Goal: Transaction & Acquisition: Purchase product/service

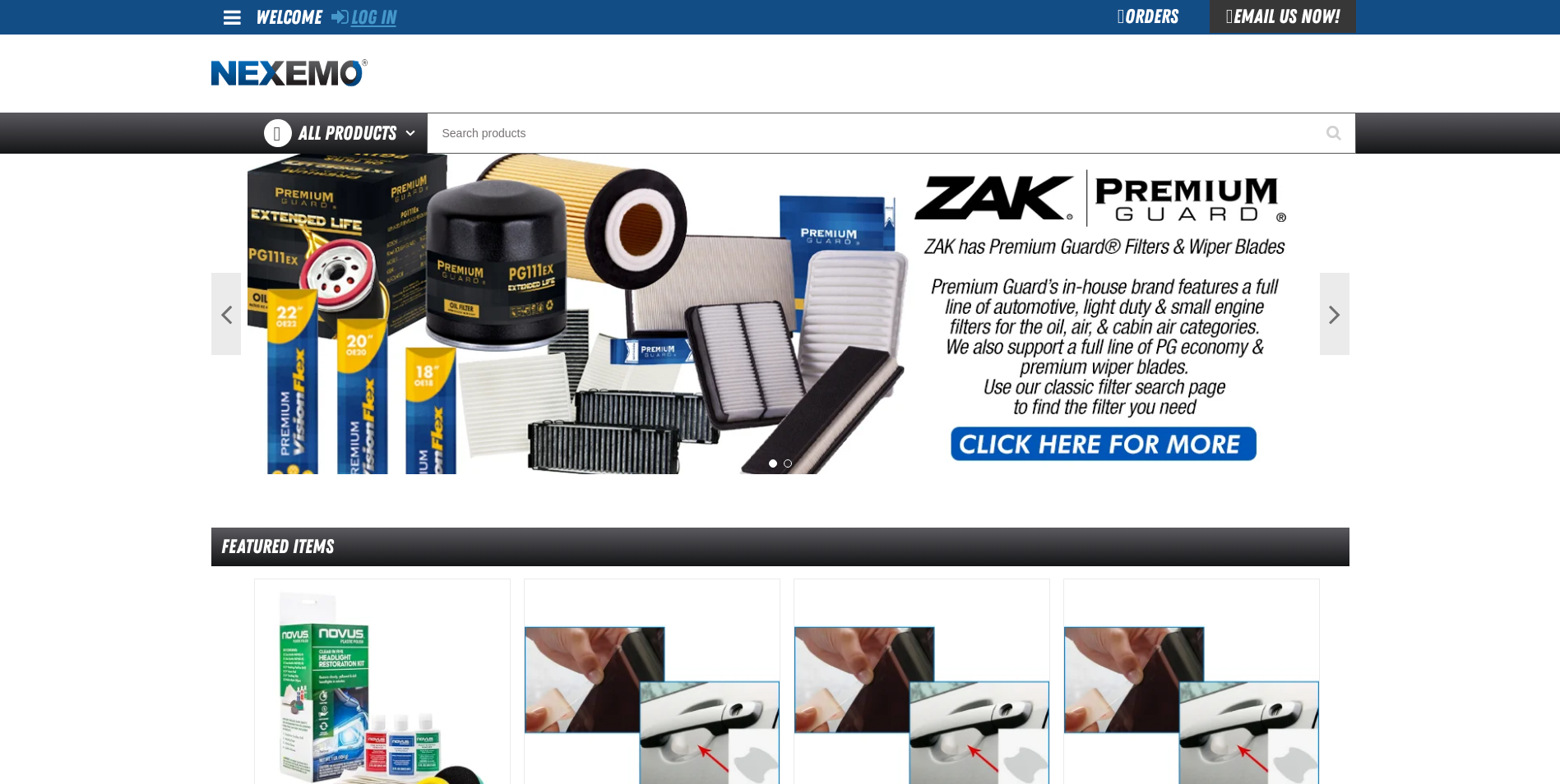
click at [375, 27] on link "Log In" at bounding box center [364, 17] width 65 height 23
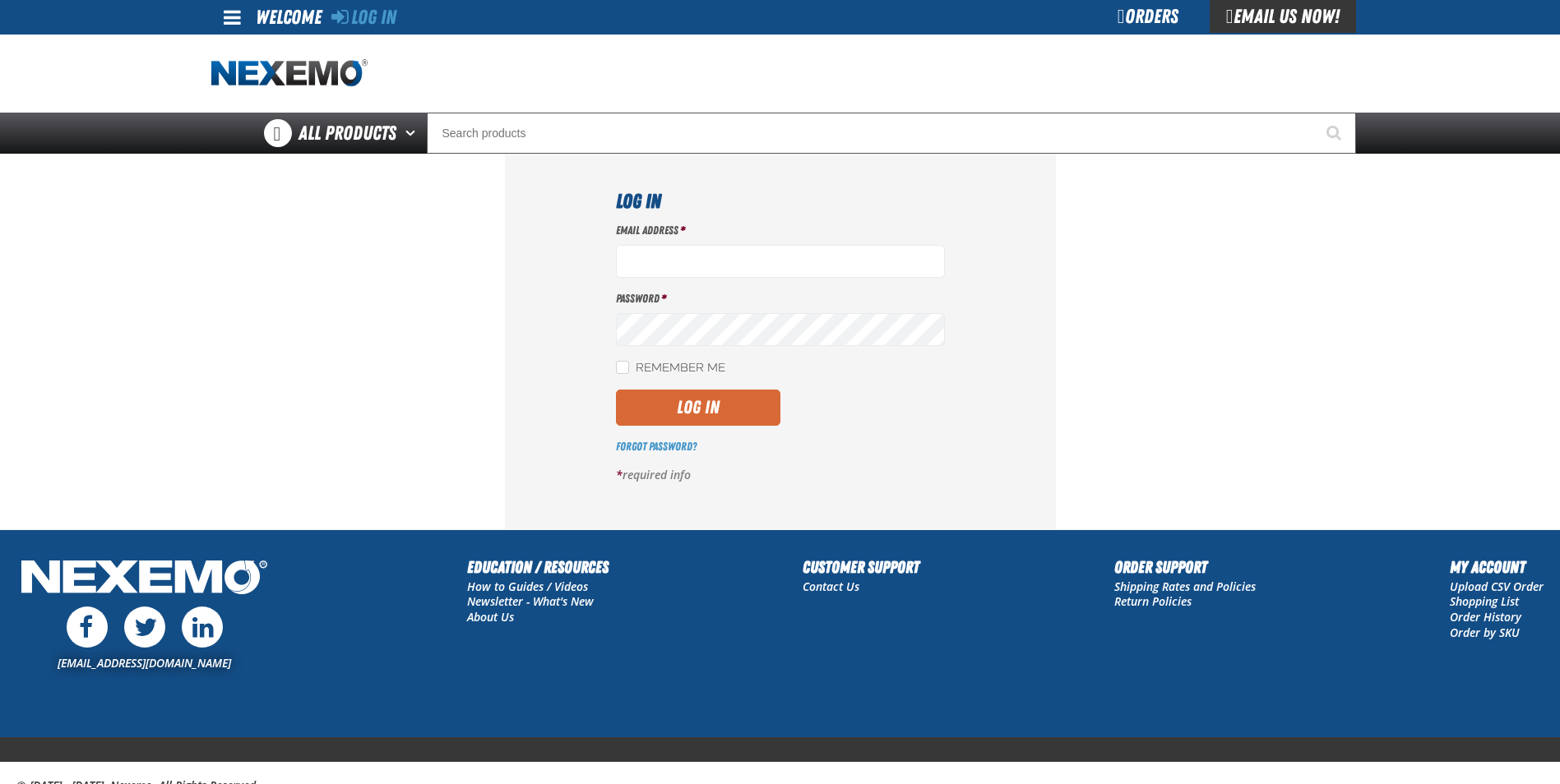
type input "gperez01@vtaig.com"
click at [706, 401] on button "Log In" at bounding box center [698, 407] width 164 height 36
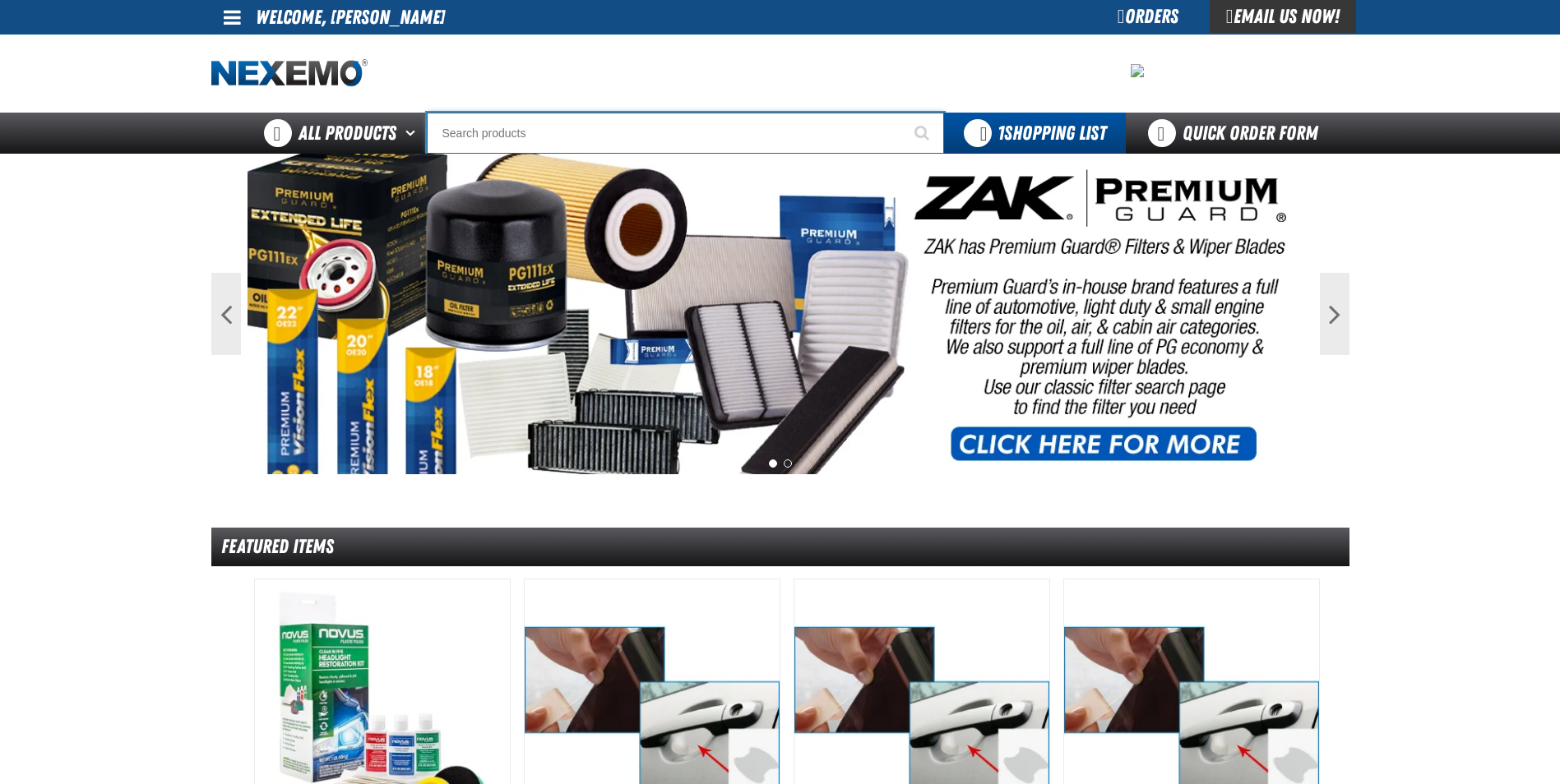
click at [615, 134] on input "Search" at bounding box center [685, 133] width 517 height 41
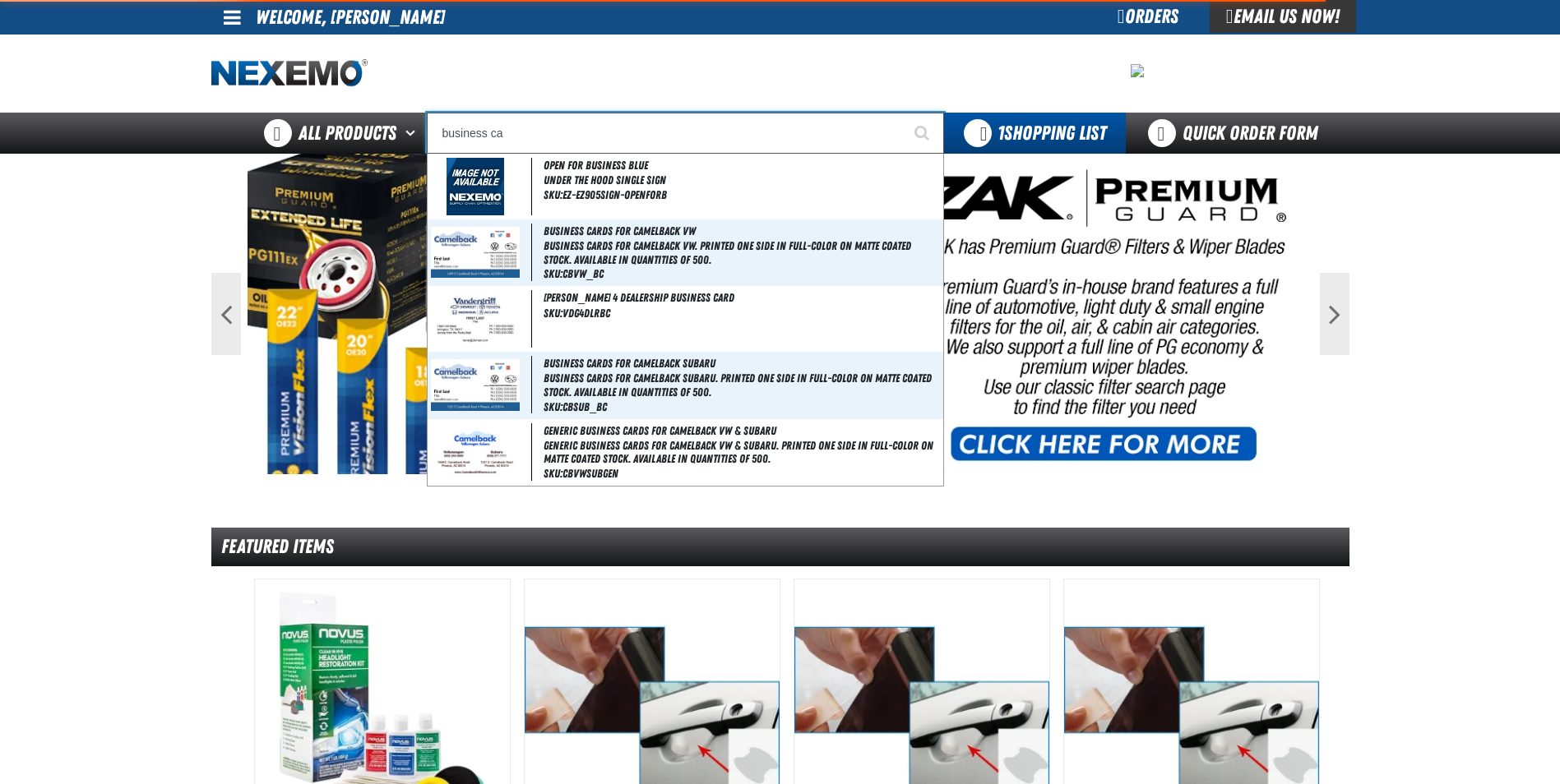
type input "business car"
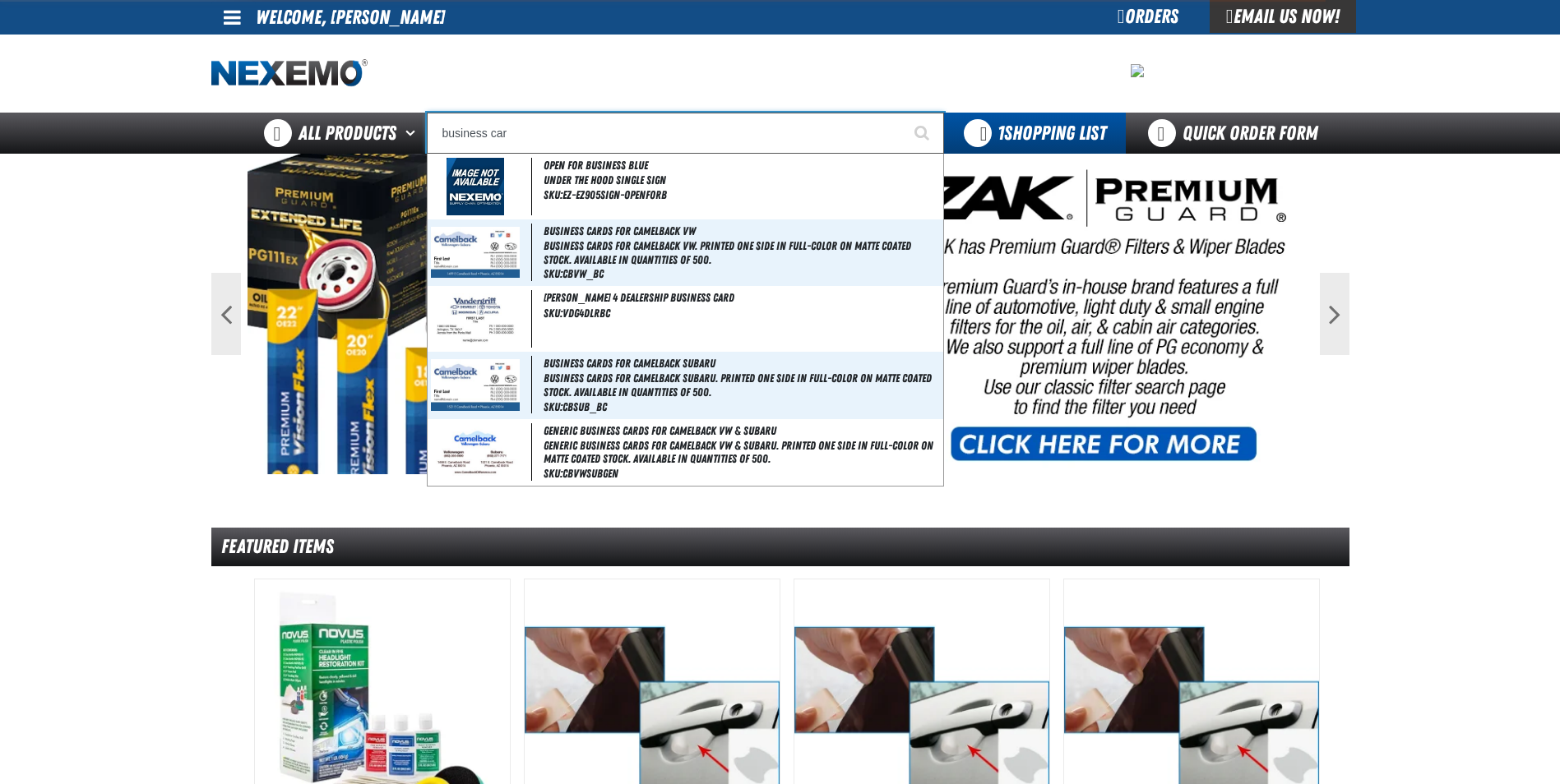
type input "business cards for Camelback VW"
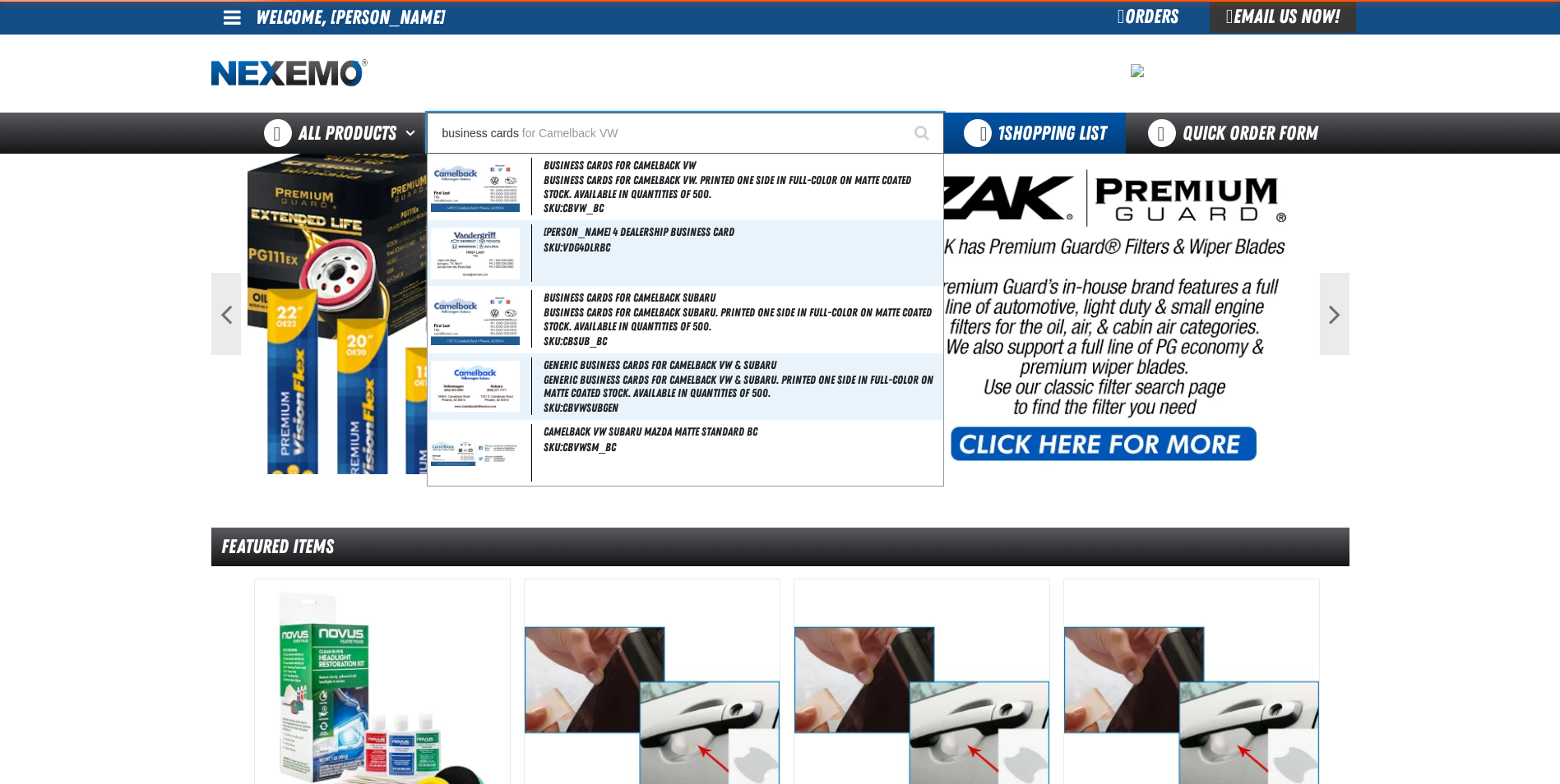
type input "business cards"
click at [903, 113] on button "Start Searching" at bounding box center [923, 133] width 41 height 41
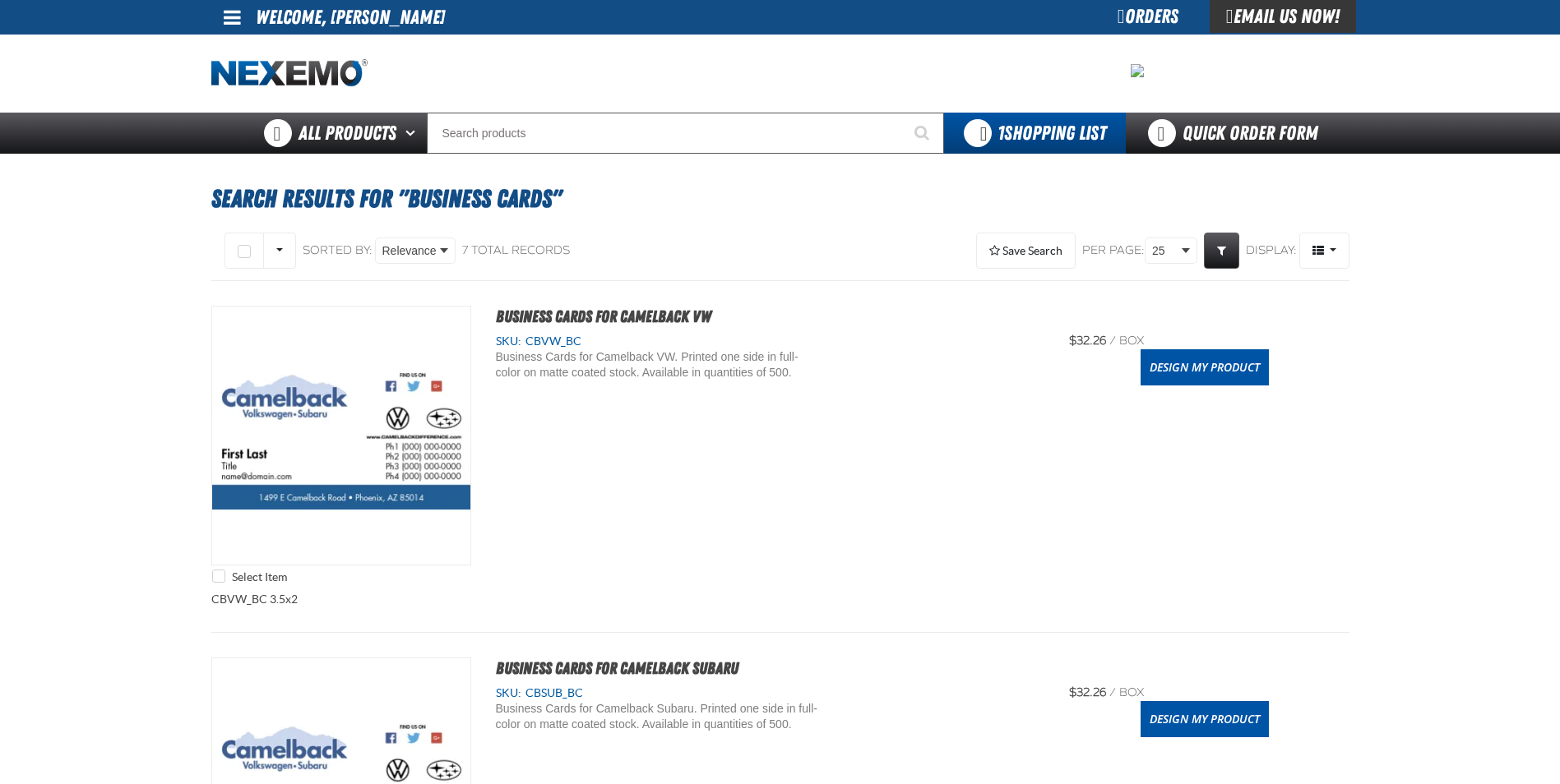
click at [932, 69] on div at bounding box center [780, 74] width 1138 height 78
click at [1223, 375] on link "Design My Product" at bounding box center [1203, 367] width 128 height 36
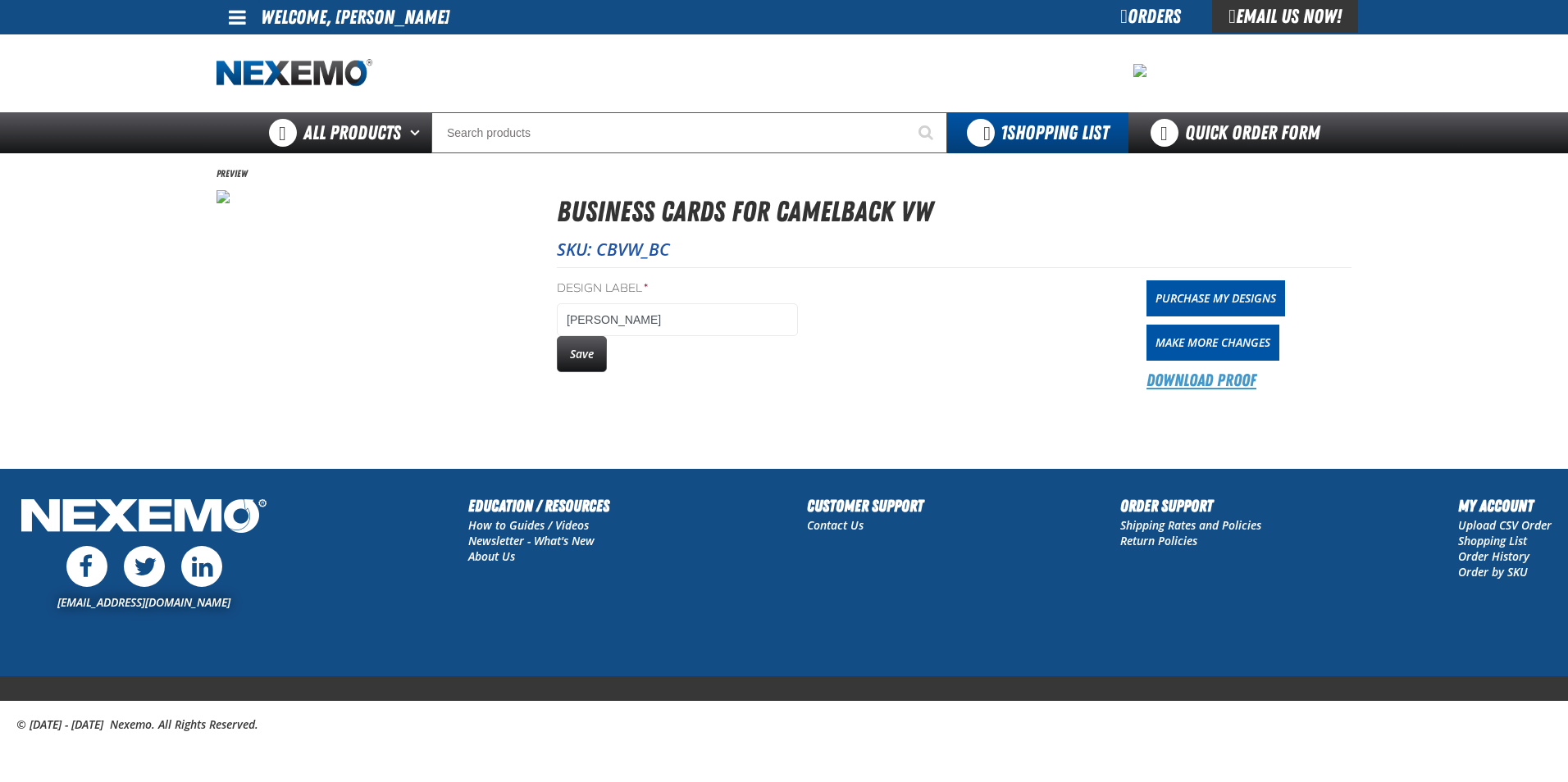
click at [1203, 387] on link "Download Proof" at bounding box center [1201, 380] width 110 height 23
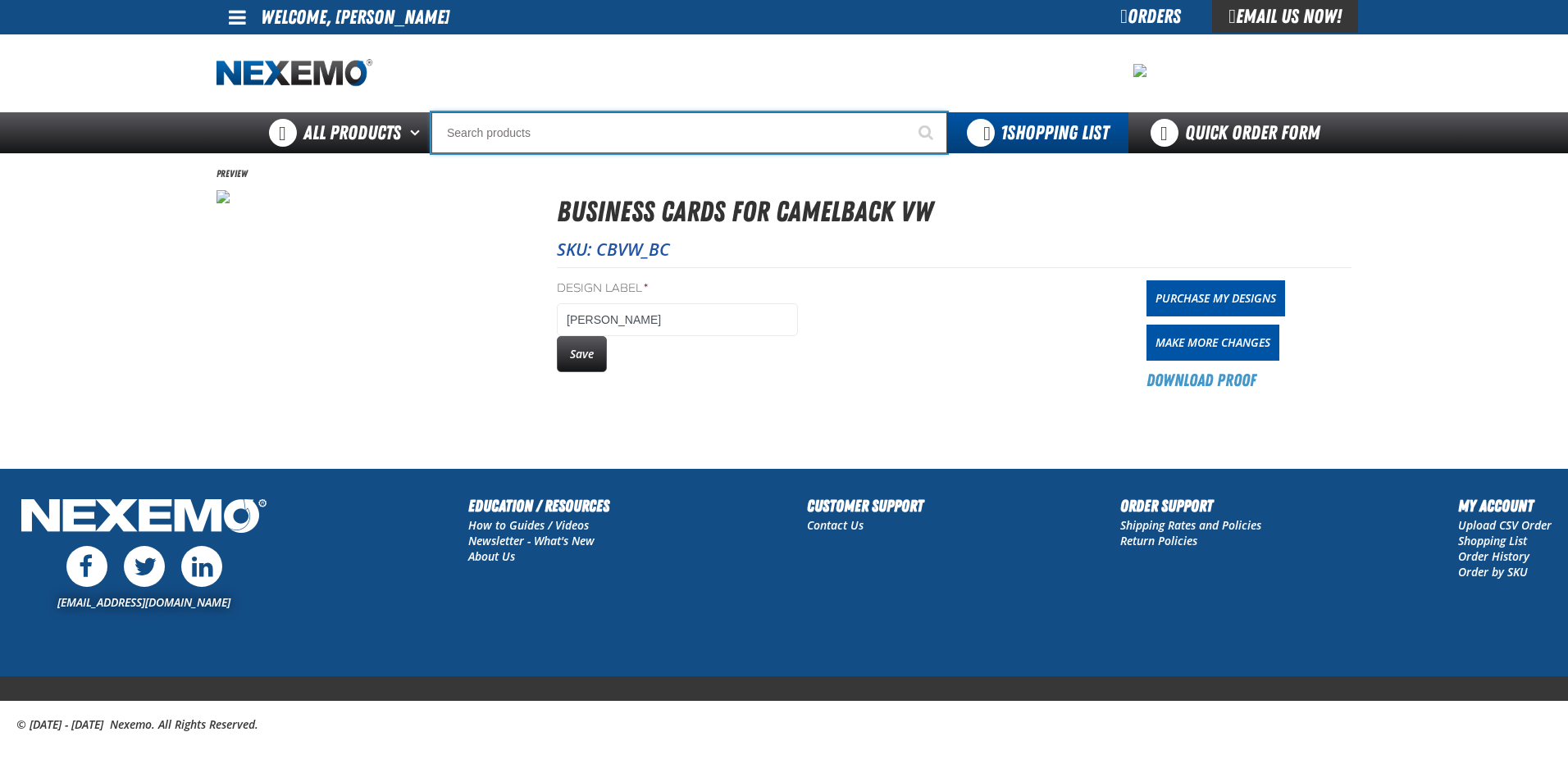
click at [540, 133] on input "Search" at bounding box center [689, 133] width 516 height 41
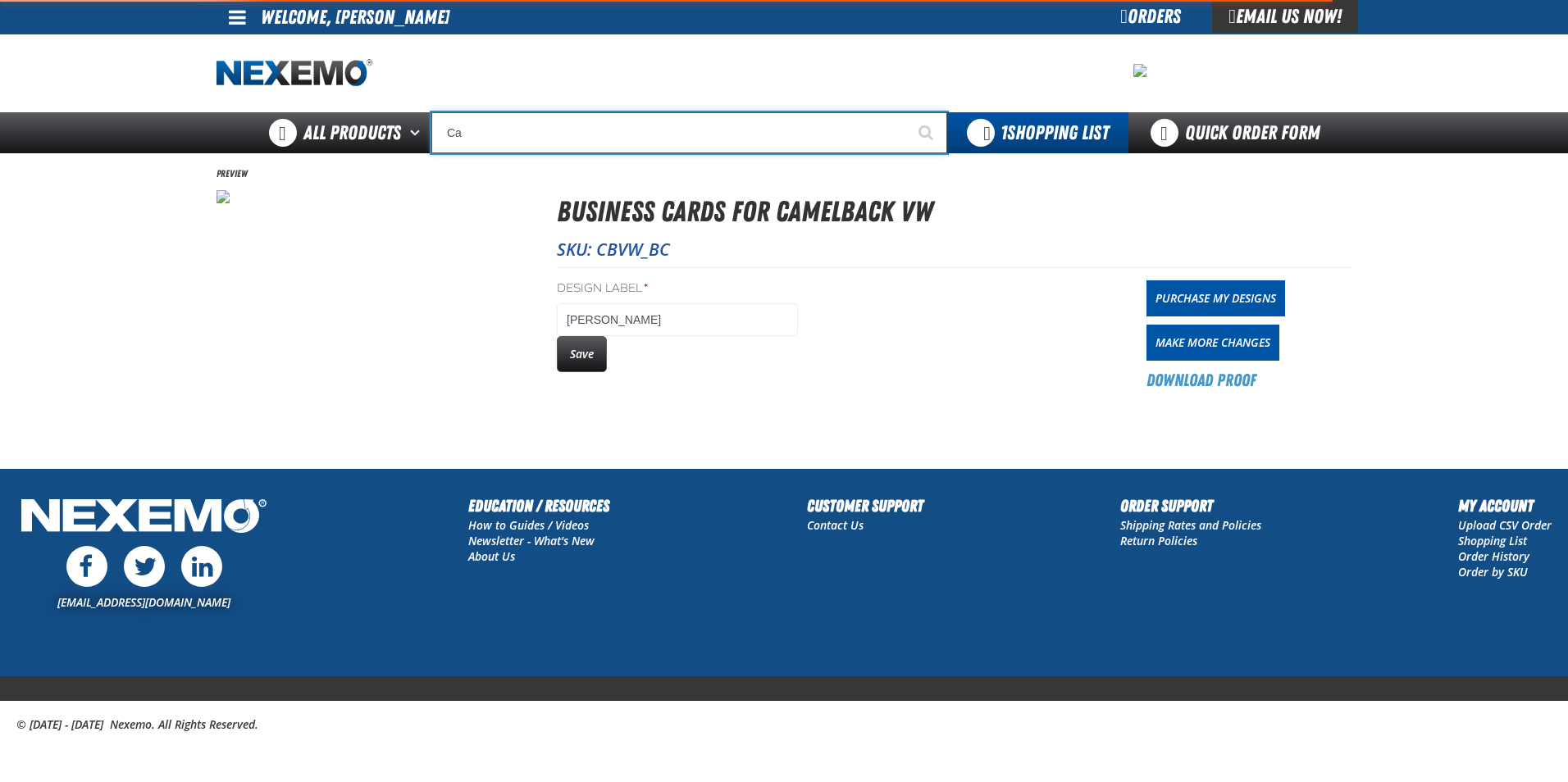
type input "C"
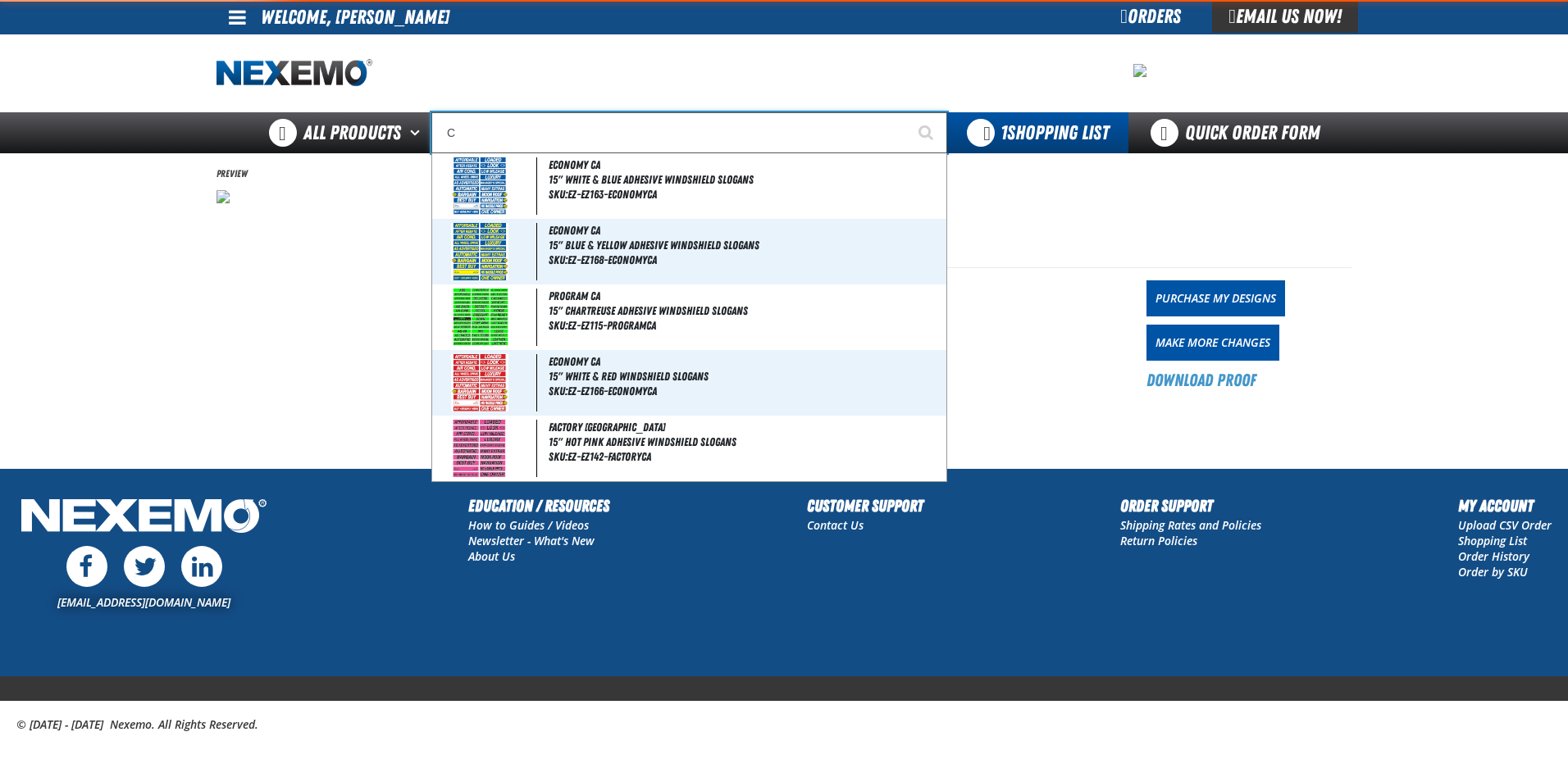
type input "C Alkaline Battery 1.5 Volt (12 per pack)"
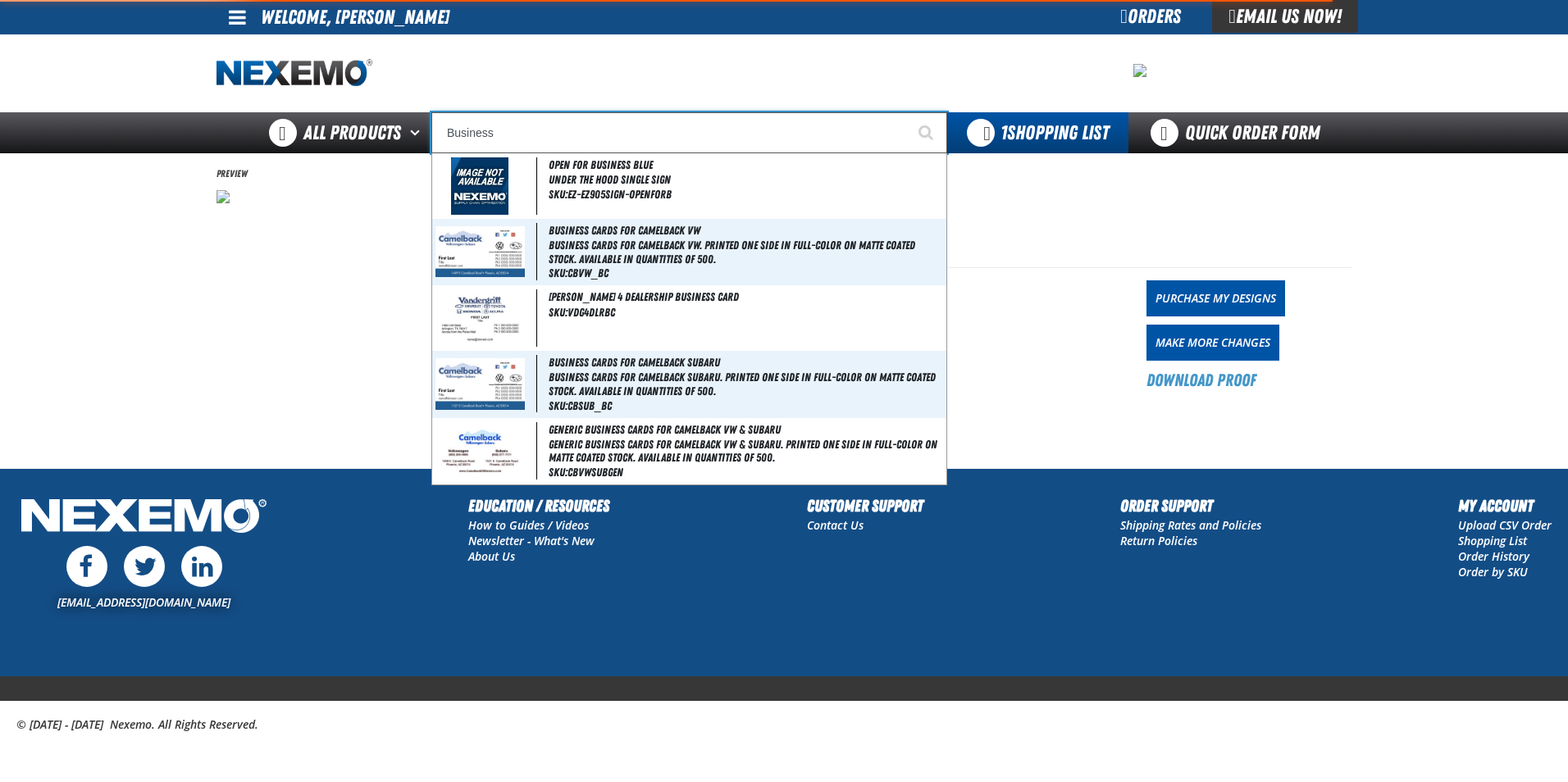
type input "Business C"
type input "Business Cards for Camelback VW"
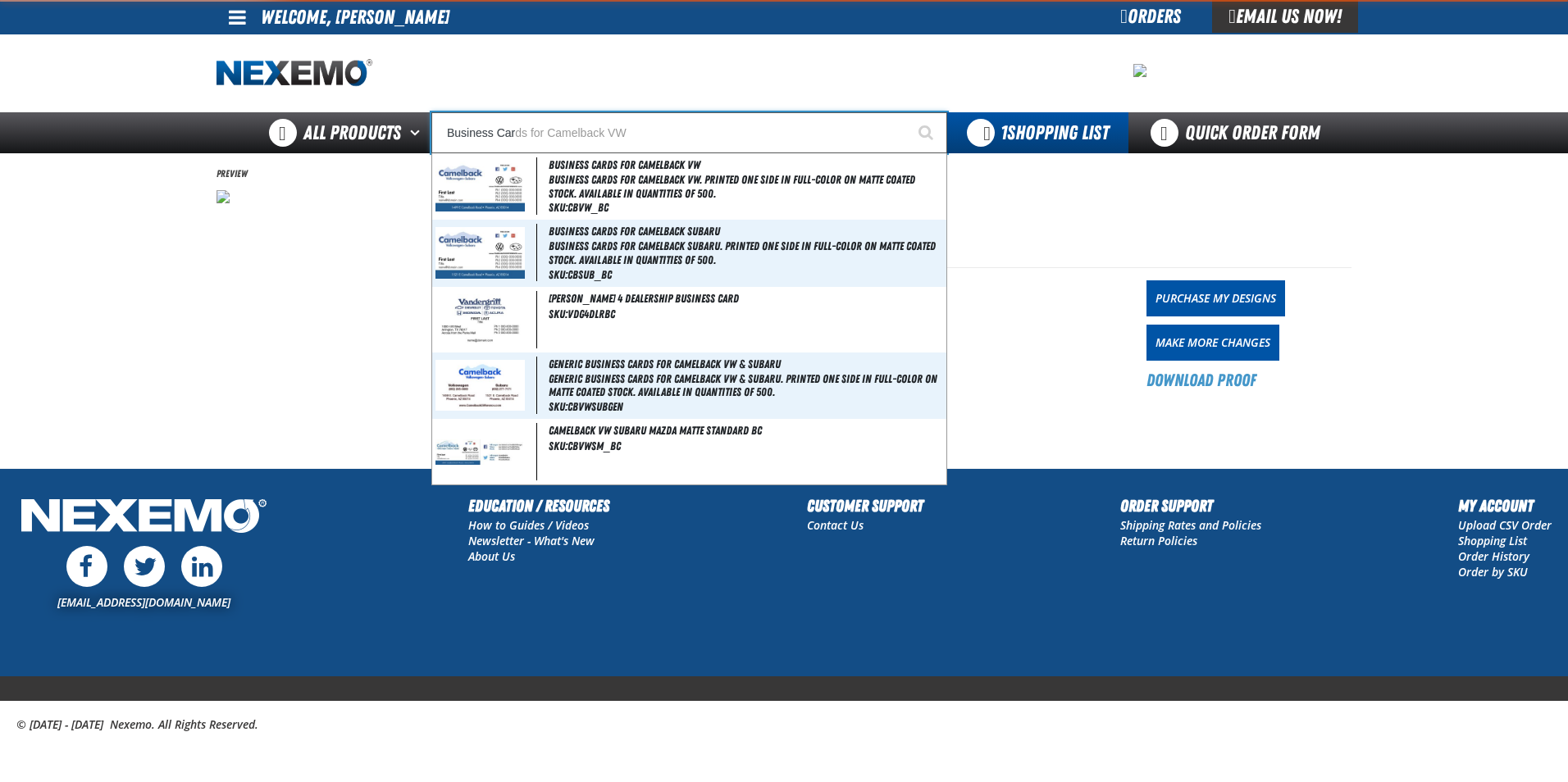
type input "Business Card"
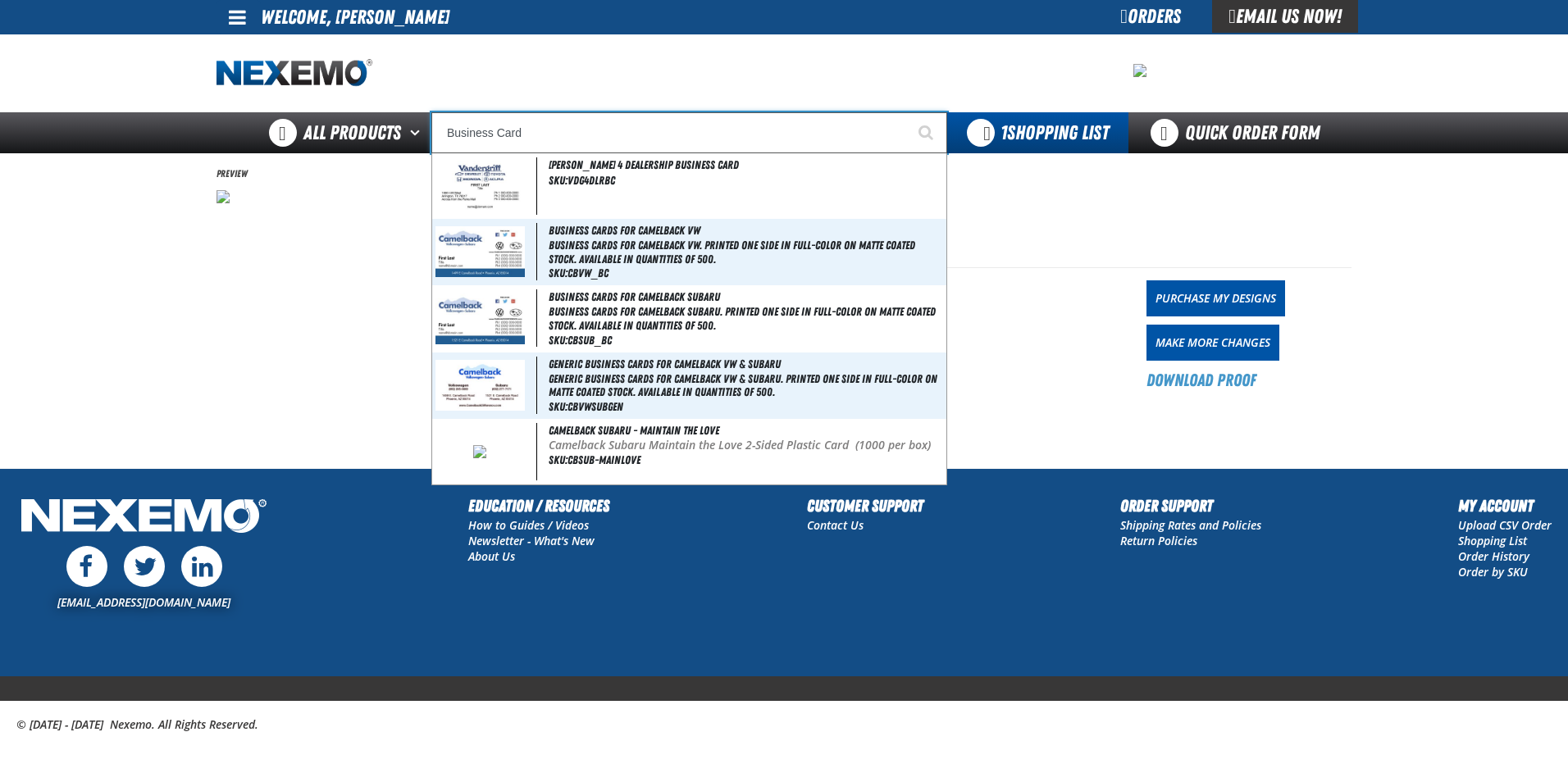
type input "Business Cards"
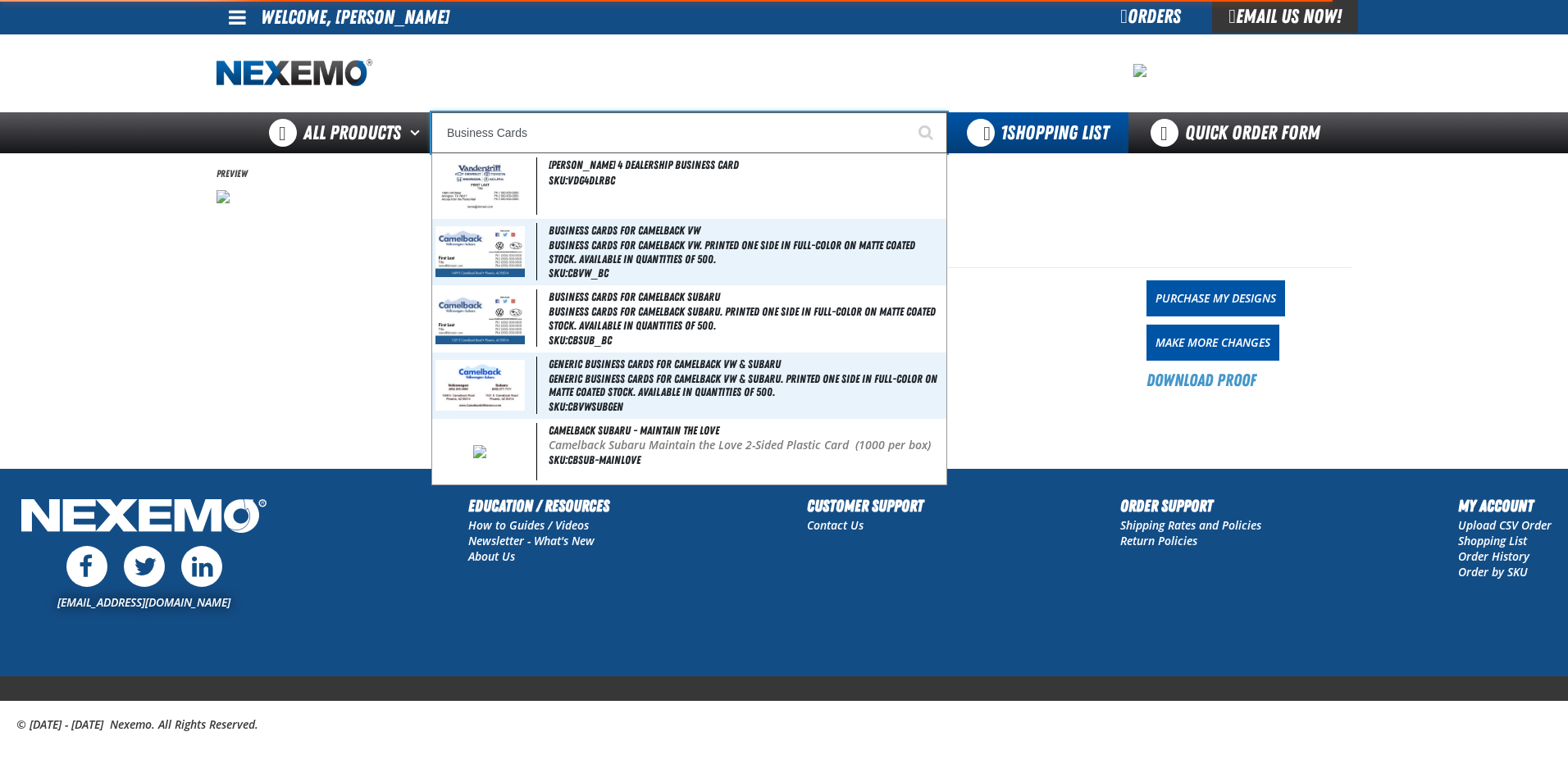
type input "Business Cards for Camelback VW"
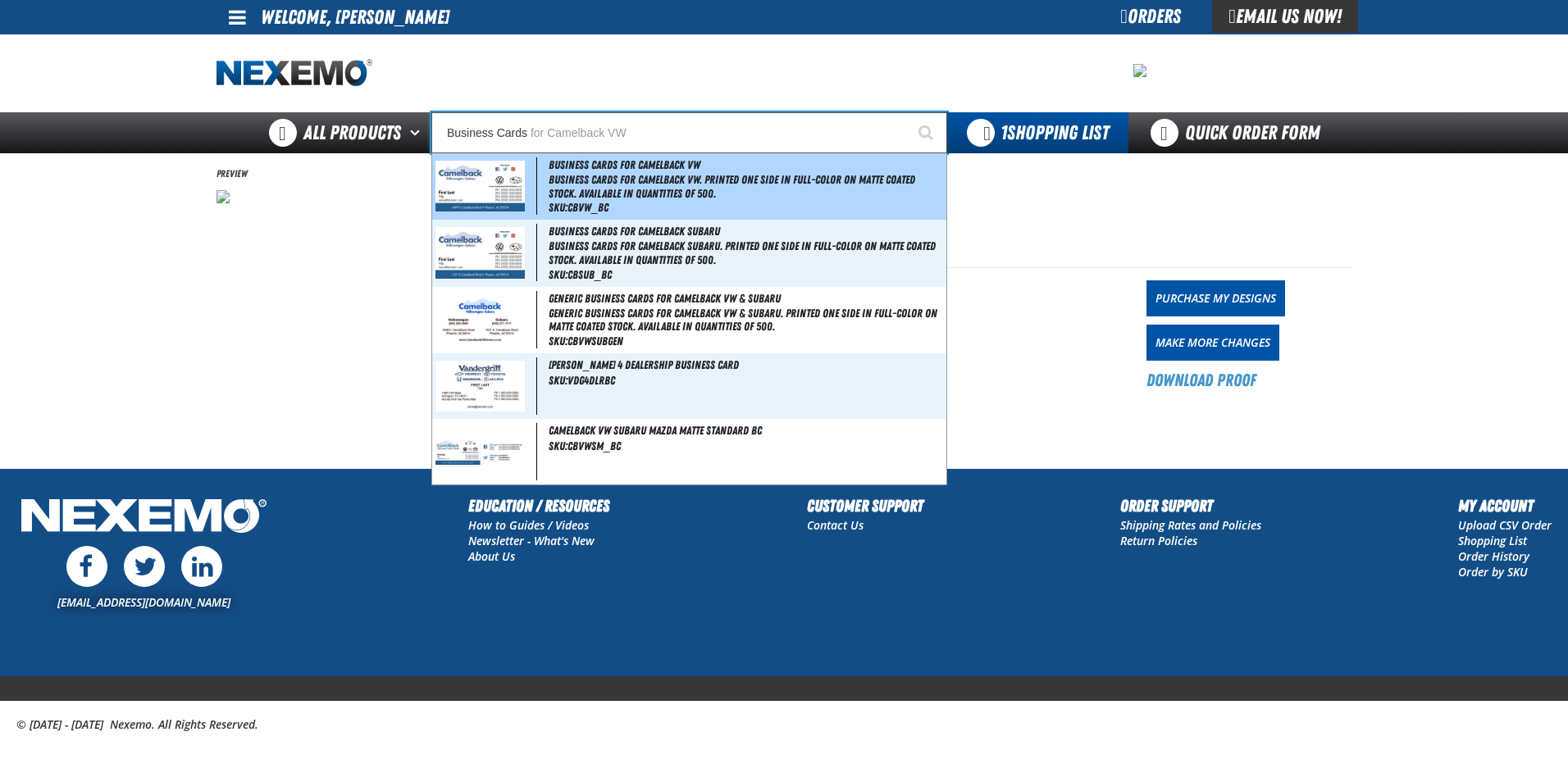
type input "Business Cards for Camelback VW"
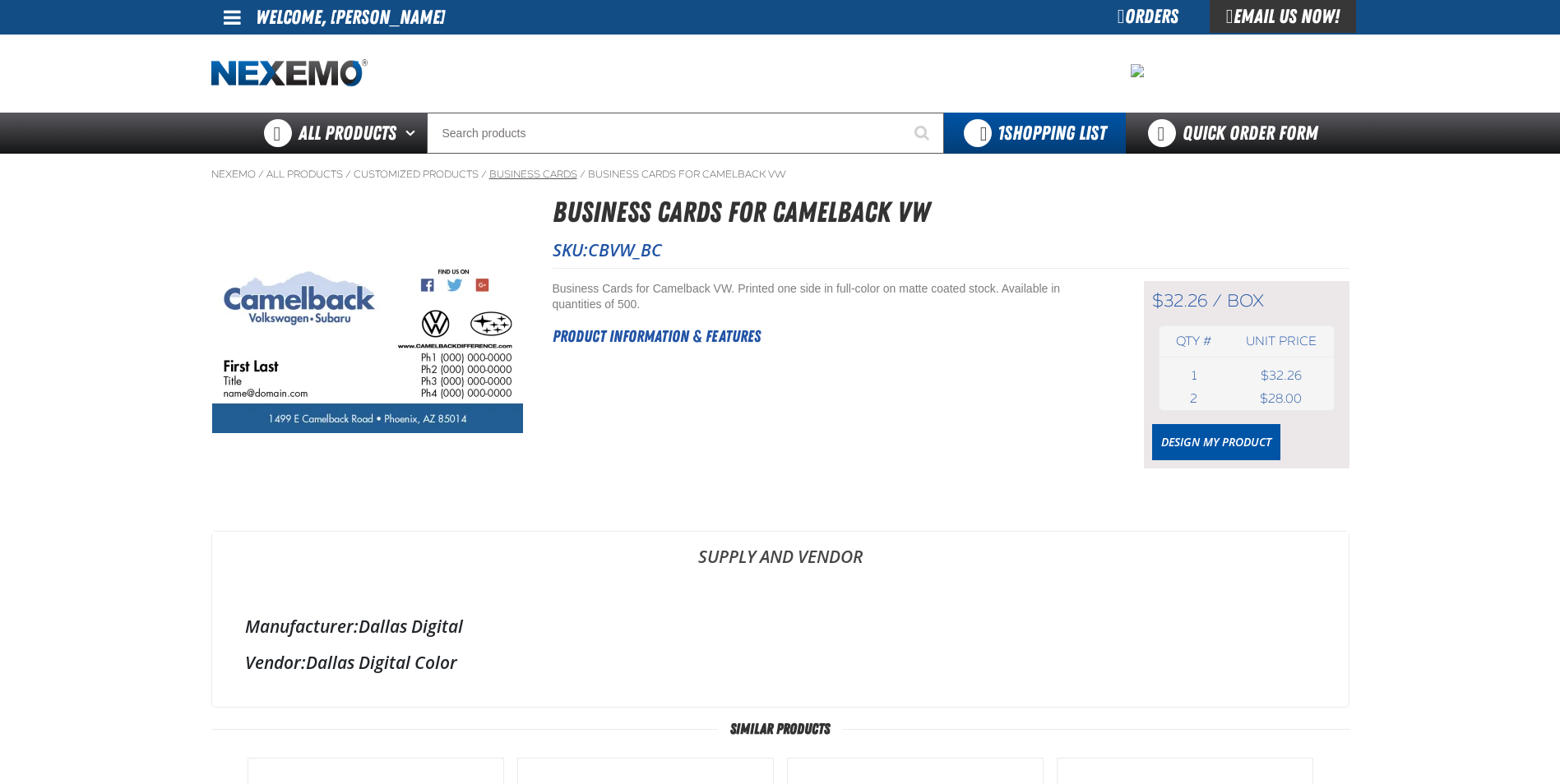
click at [558, 174] on link "Business Cards" at bounding box center [533, 175] width 88 height 13
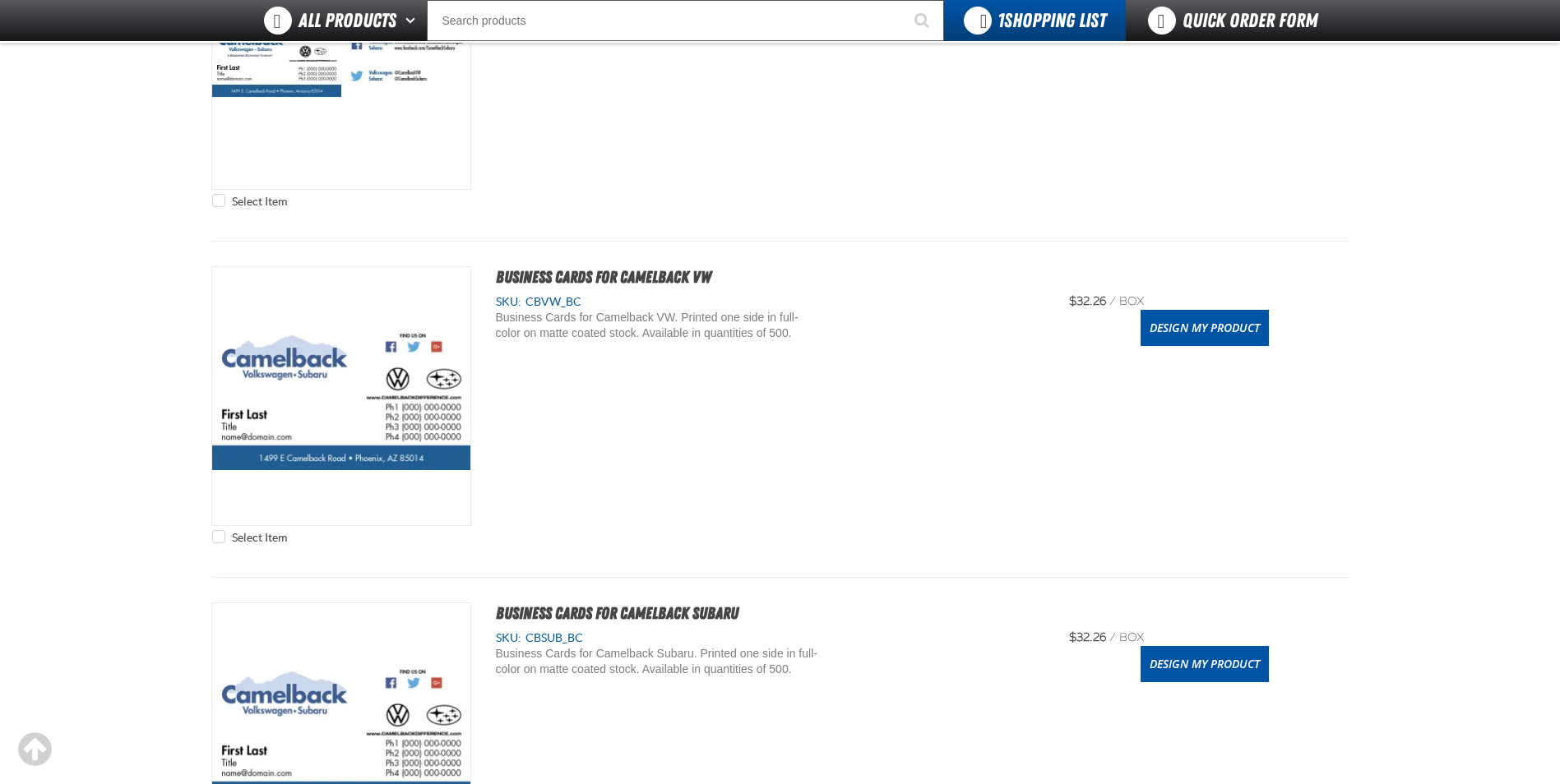
scroll to position [740, 0]
click at [1156, 334] on link "Design My Product" at bounding box center [1203, 327] width 128 height 36
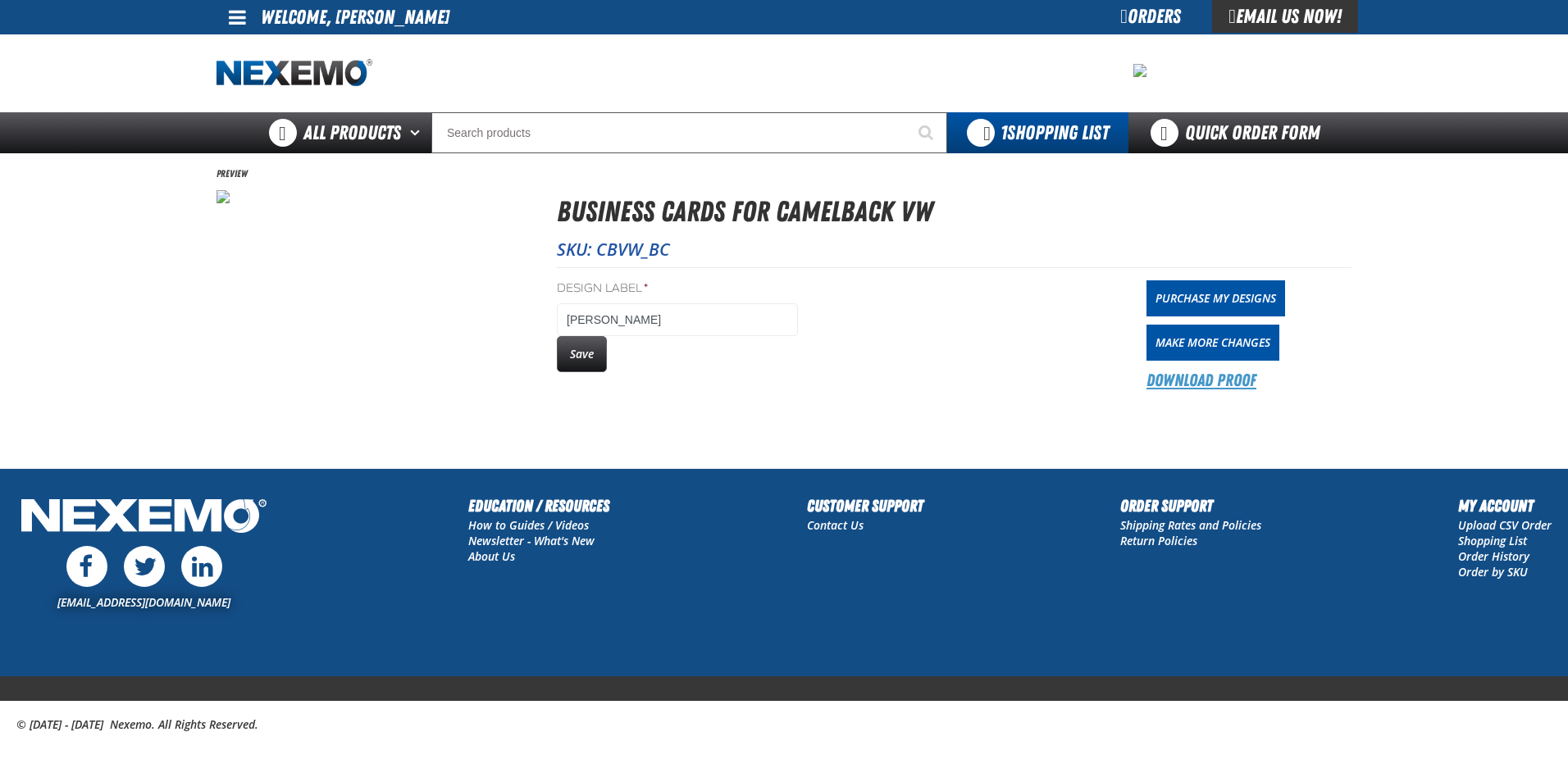
click at [1195, 378] on link "Download Proof" at bounding box center [1201, 380] width 110 height 23
click at [589, 360] on button "Save" at bounding box center [582, 354] width 50 height 36
click at [1110, 19] on div "Orders" at bounding box center [1150, 16] width 123 height 33
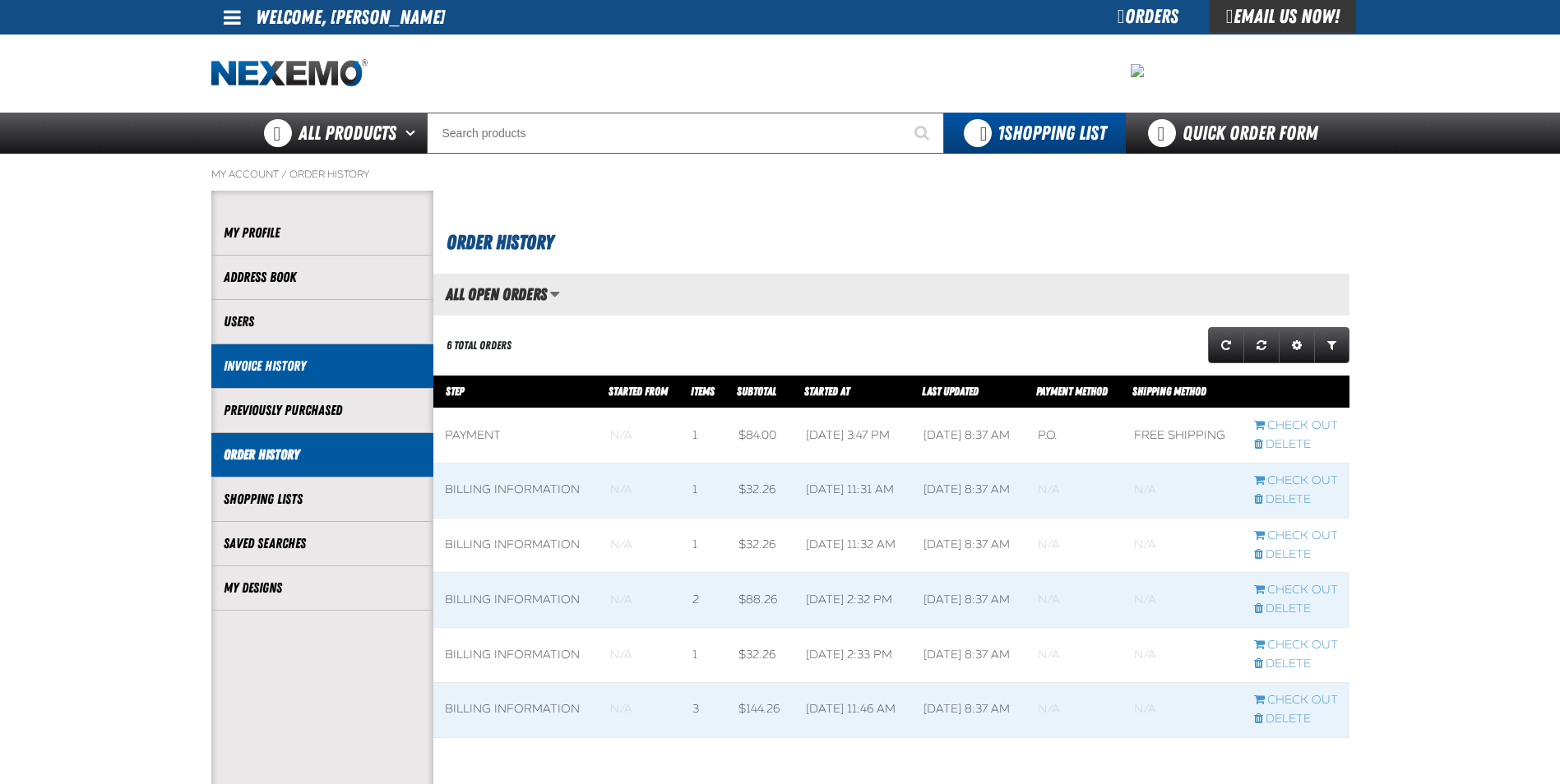
scroll to position [1, 1]
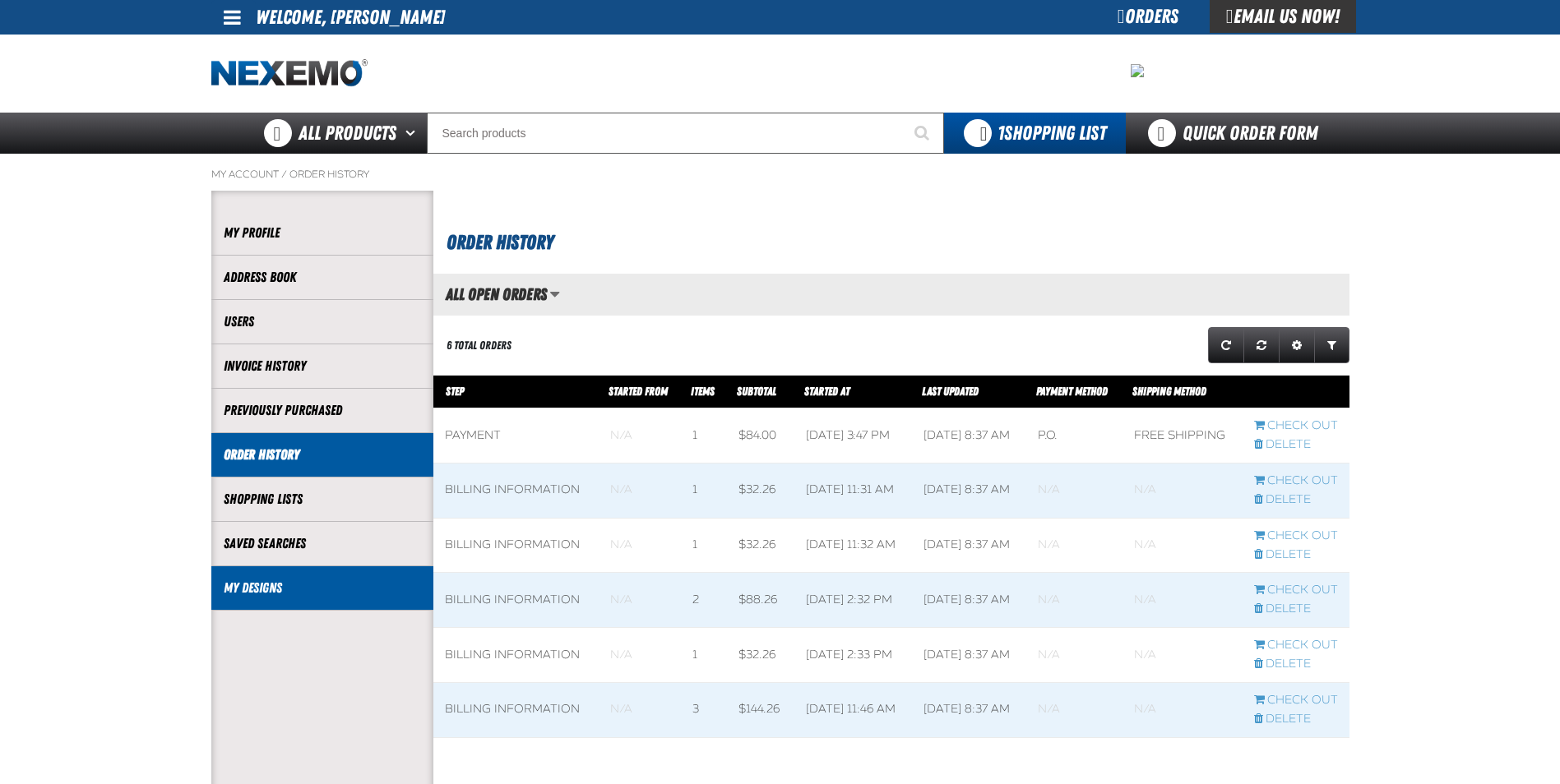
click at [231, 590] on link "My Designs" at bounding box center [322, 588] width 197 height 19
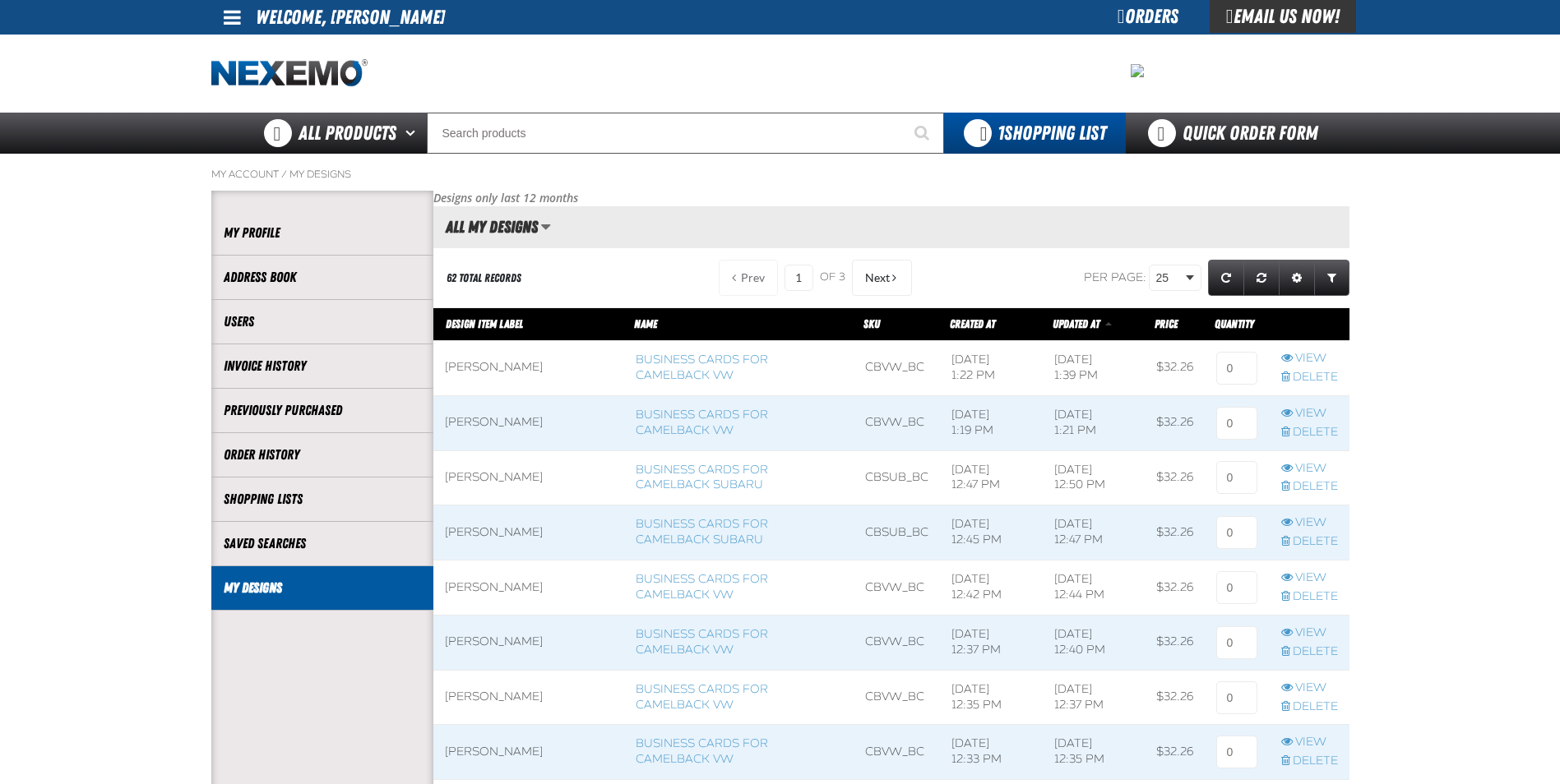
scroll to position [1, 1]
click at [1242, 374] on input at bounding box center [1236, 368] width 41 height 33
type input "1"
click at [1246, 413] on input at bounding box center [1236, 423] width 41 height 33
type input "1"
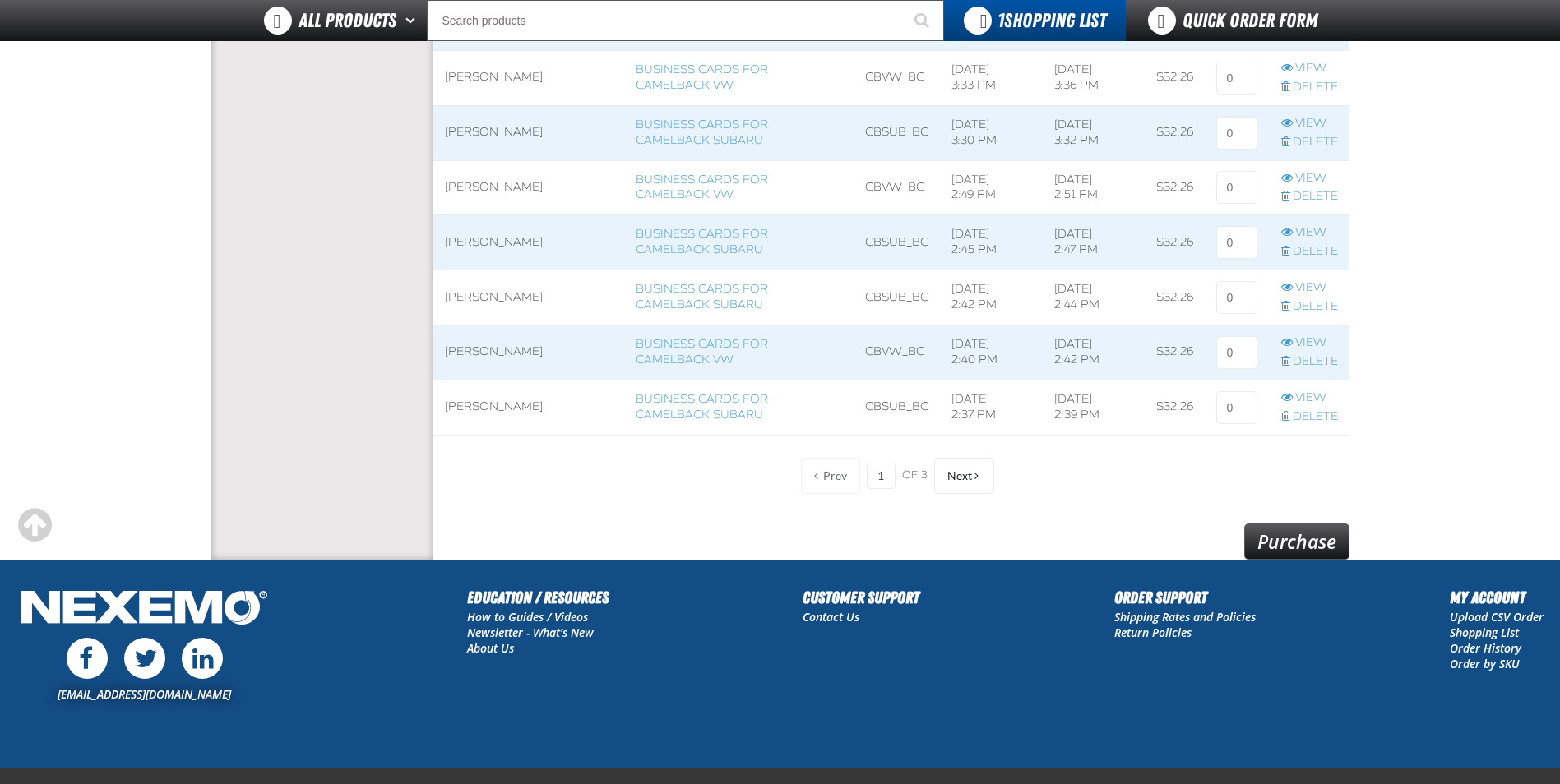
scroll to position [1327, 0]
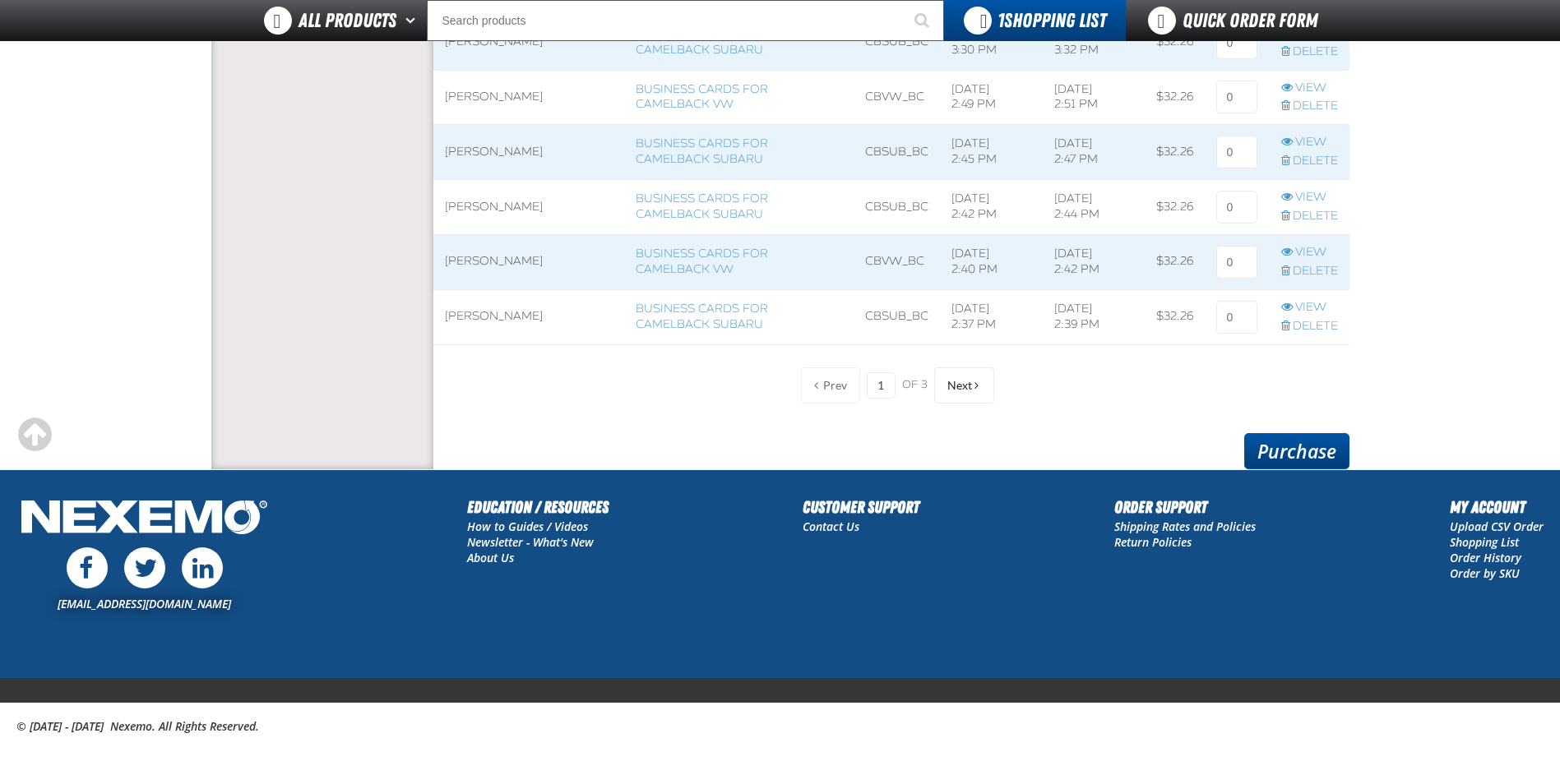
click at [1275, 446] on link "Purchase" at bounding box center [1296, 451] width 105 height 36
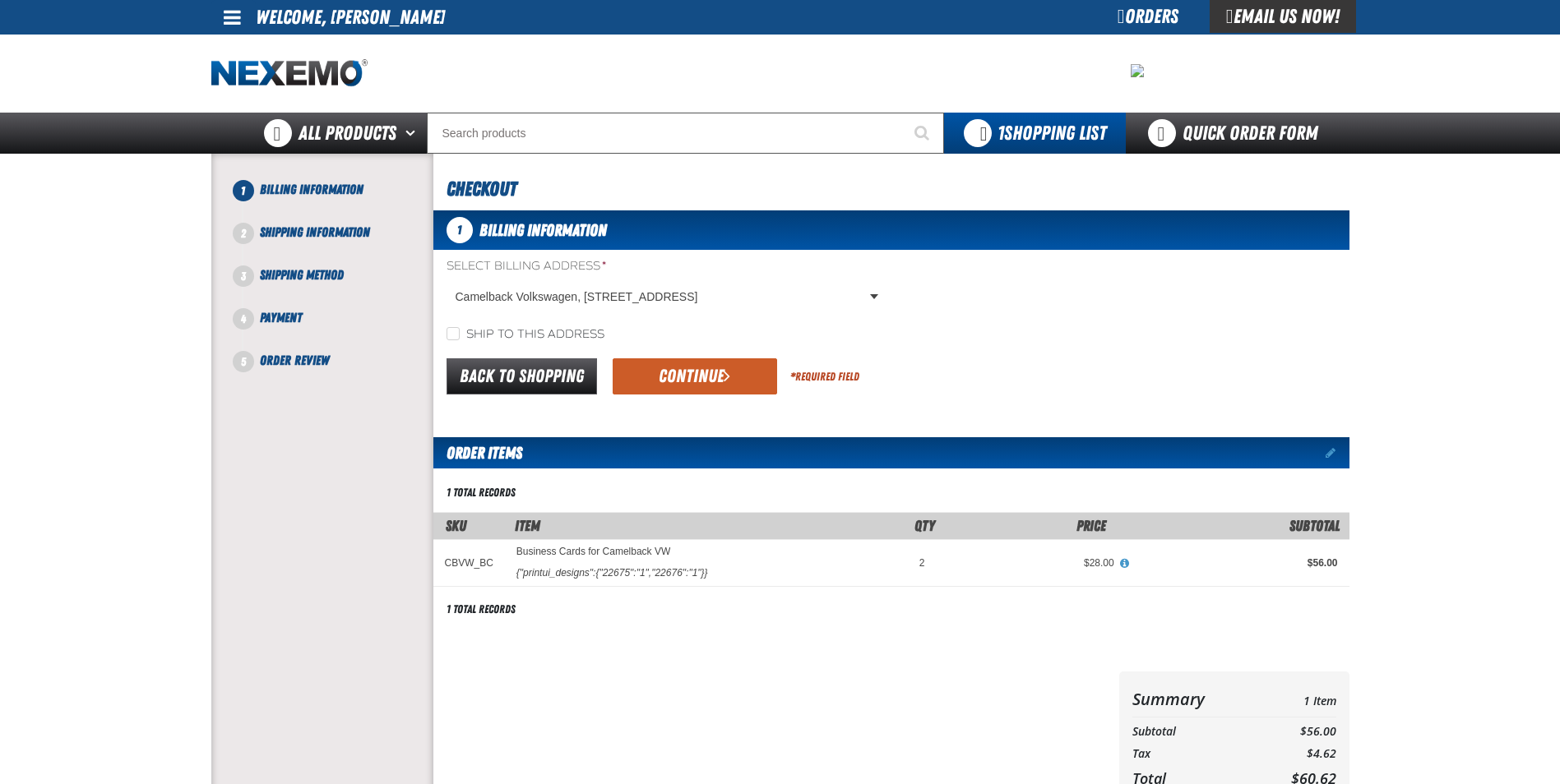
click at [575, 328] on label "Ship to this address" at bounding box center [525, 334] width 158 height 16
click at [459, 328] on input "Ship to this address" at bounding box center [453, 333] width 13 height 13
checkbox input "true"
click at [711, 388] on button "Continue" at bounding box center [695, 376] width 164 height 36
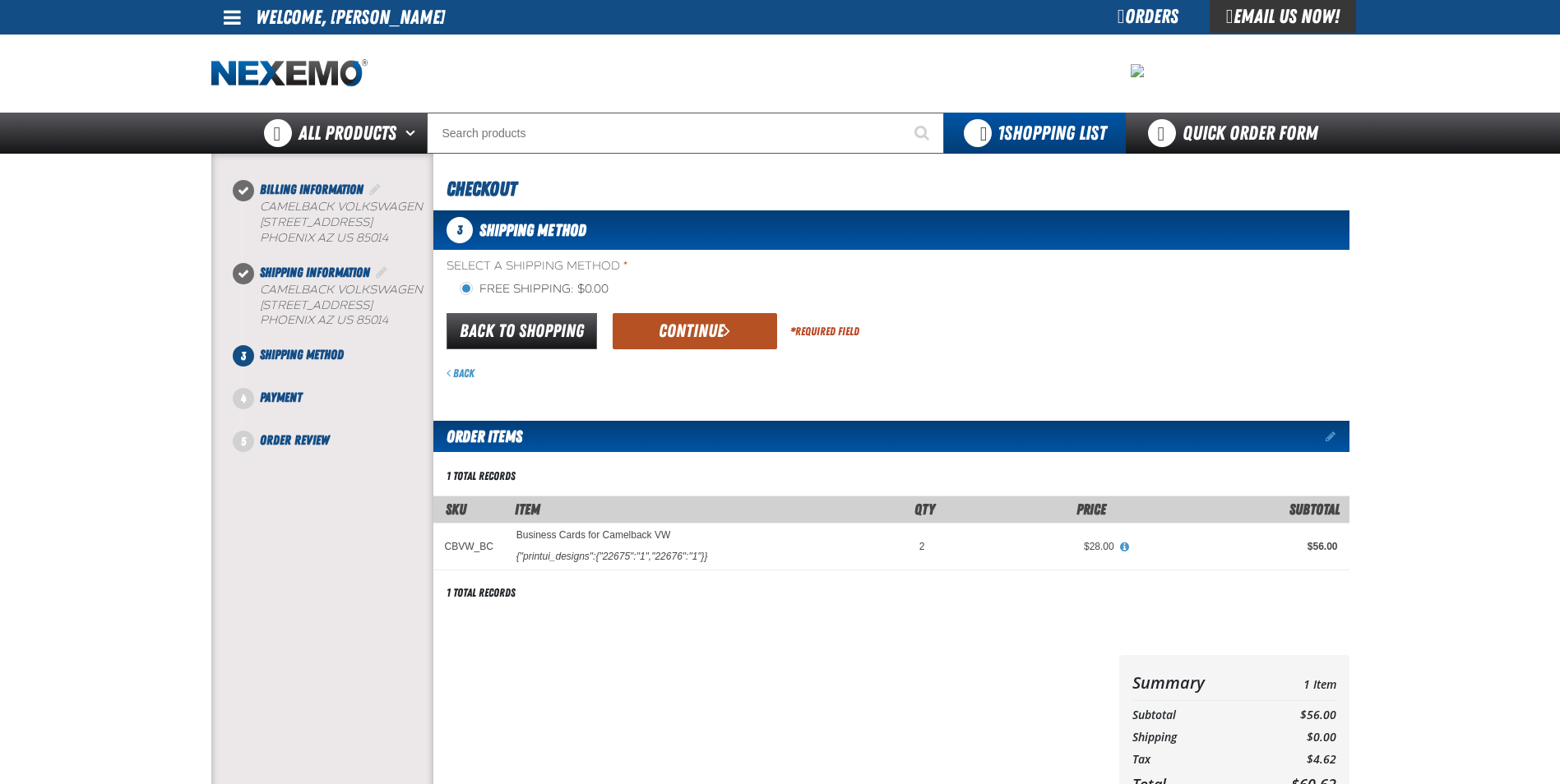
click at [713, 325] on button "Continue" at bounding box center [695, 331] width 164 height 36
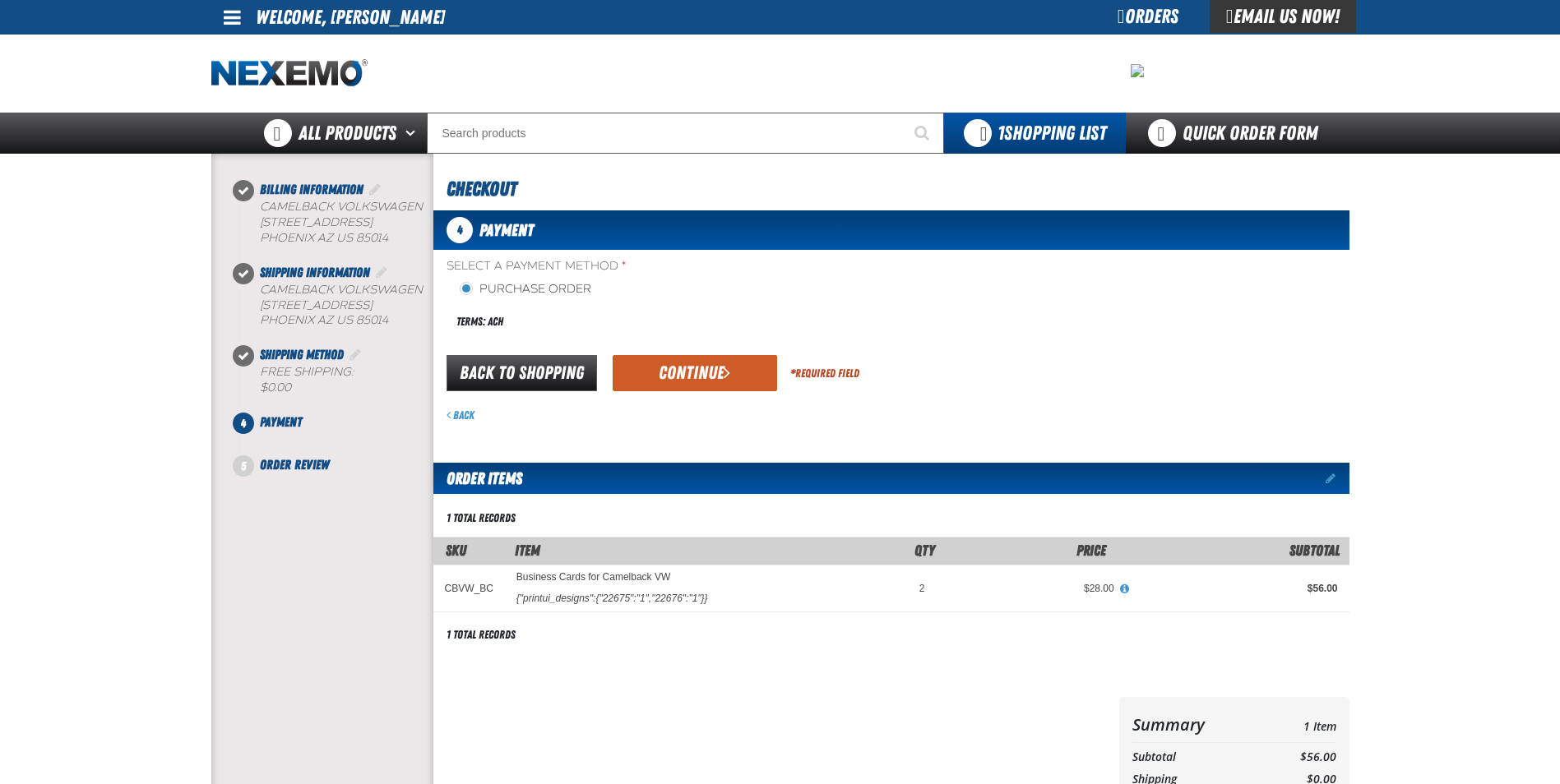
click at [630, 378] on button "Continue" at bounding box center [695, 372] width 164 height 36
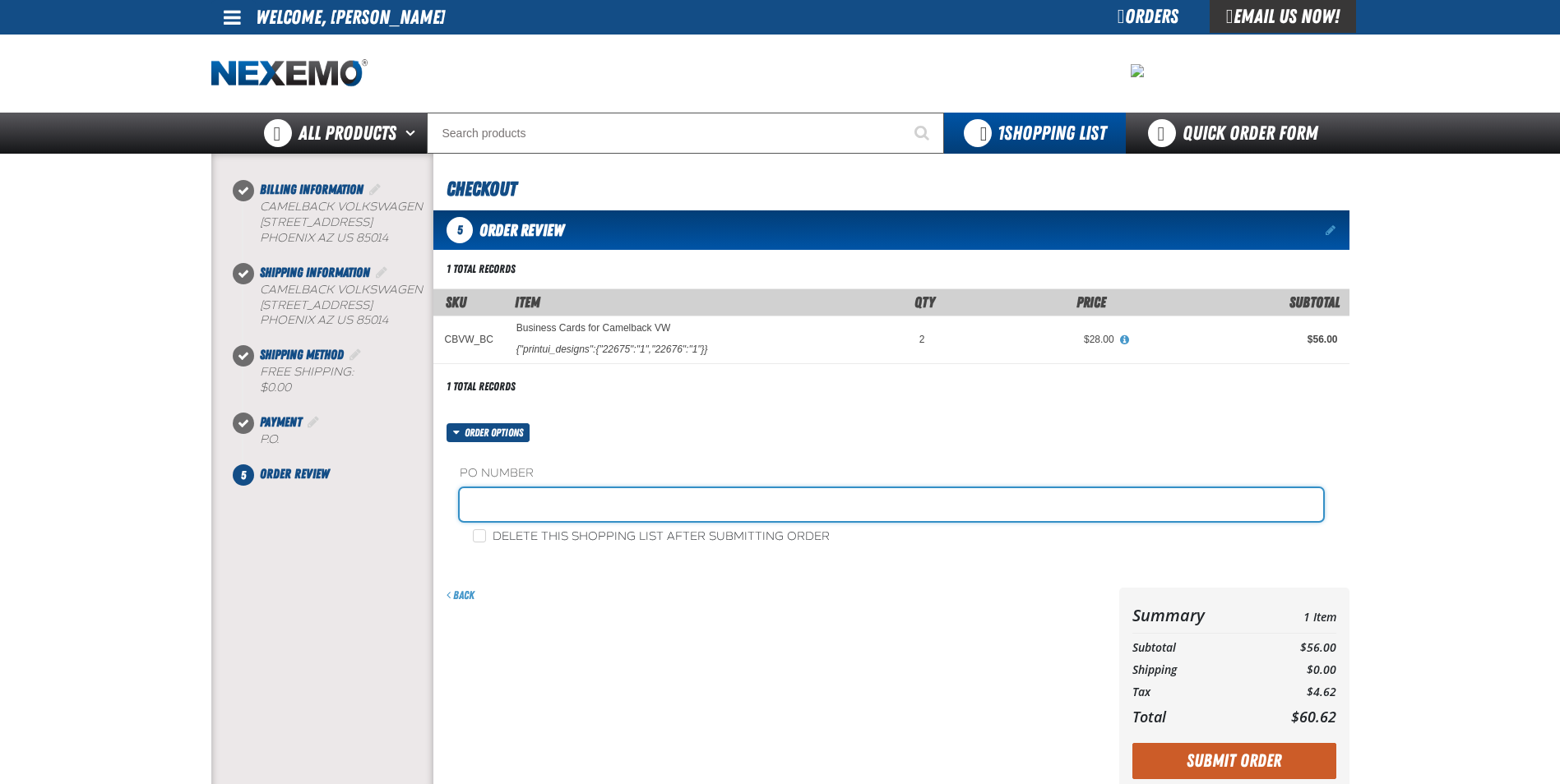
click at [519, 511] on input "text" at bounding box center [891, 504] width 864 height 33
type input "397343"
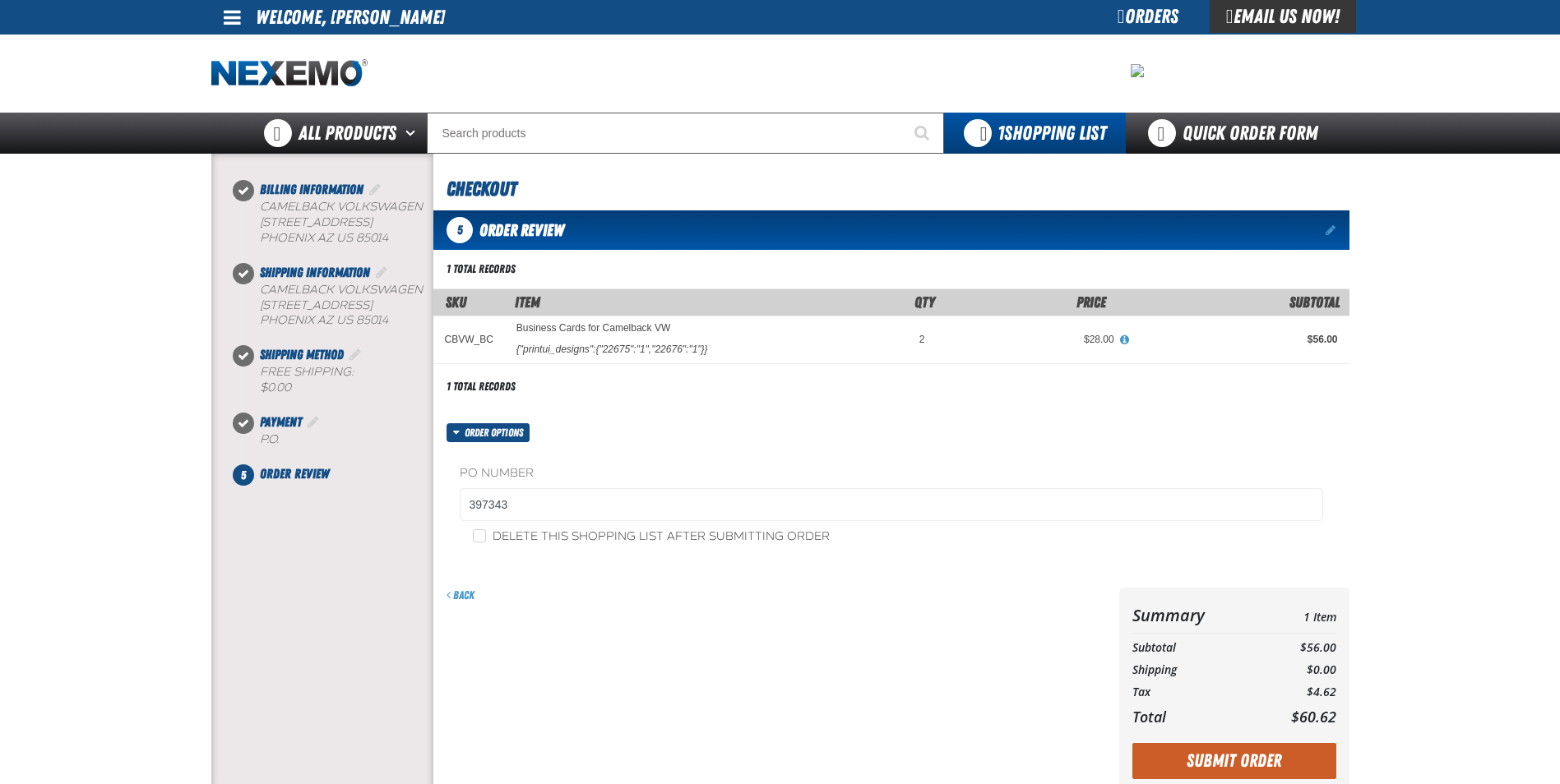
click at [793, 438] on div "Order options PO Number 397343 Delete this shopping list after submitting order" at bounding box center [891, 496] width 916 height 145
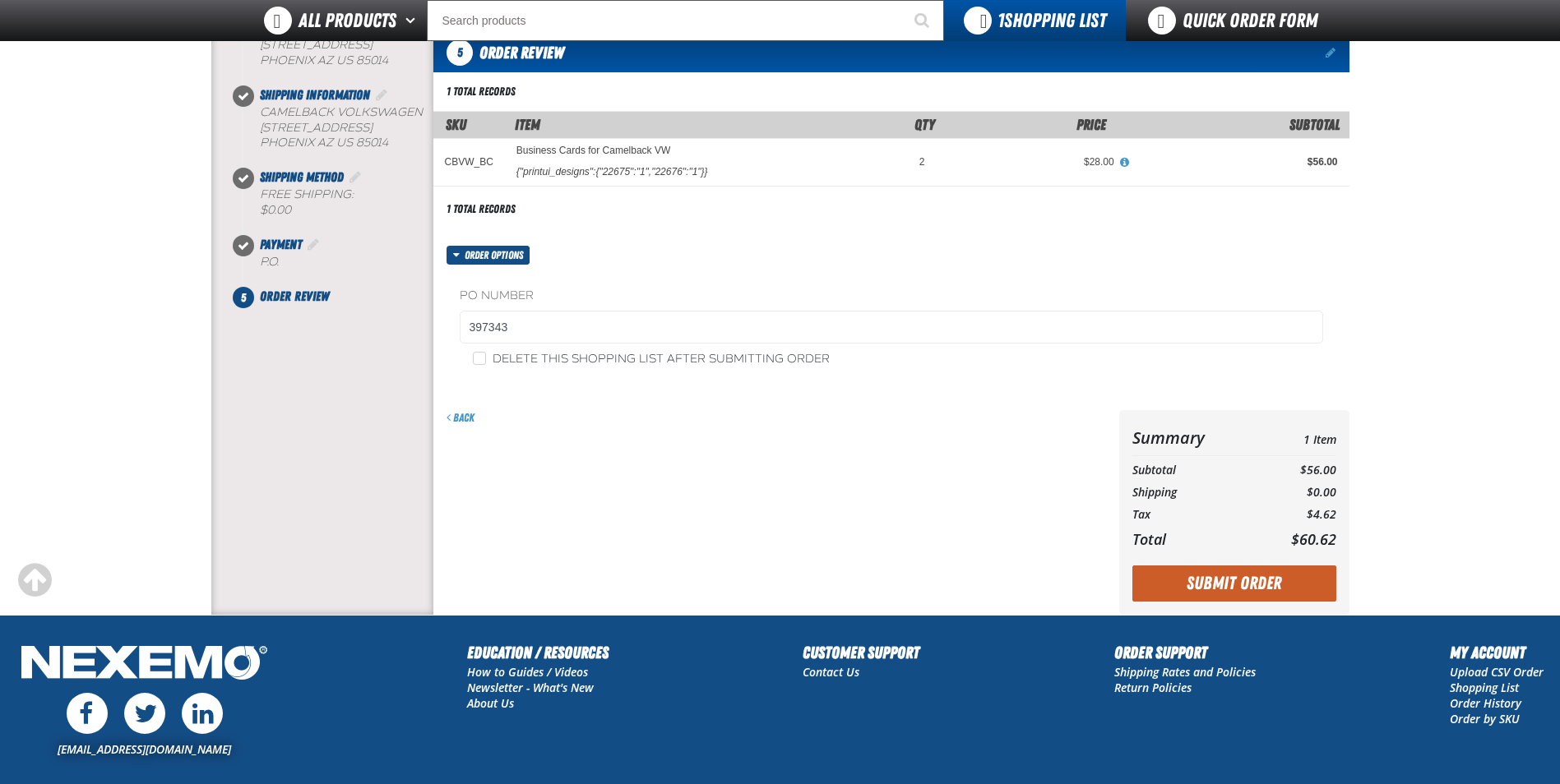
scroll to position [164, 0]
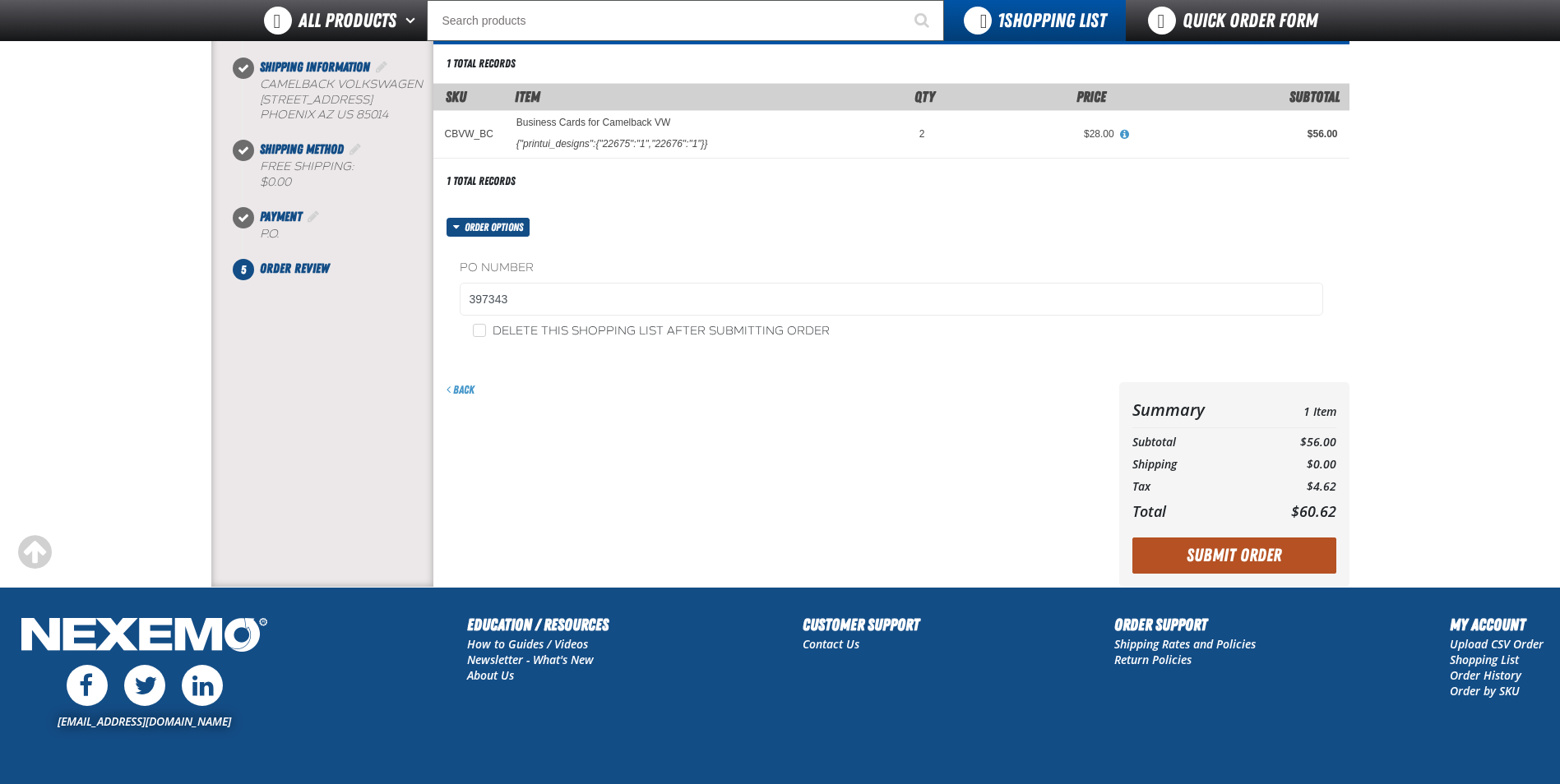
click at [1182, 567] on button "Submit Order" at bounding box center [1234, 555] width 204 height 36
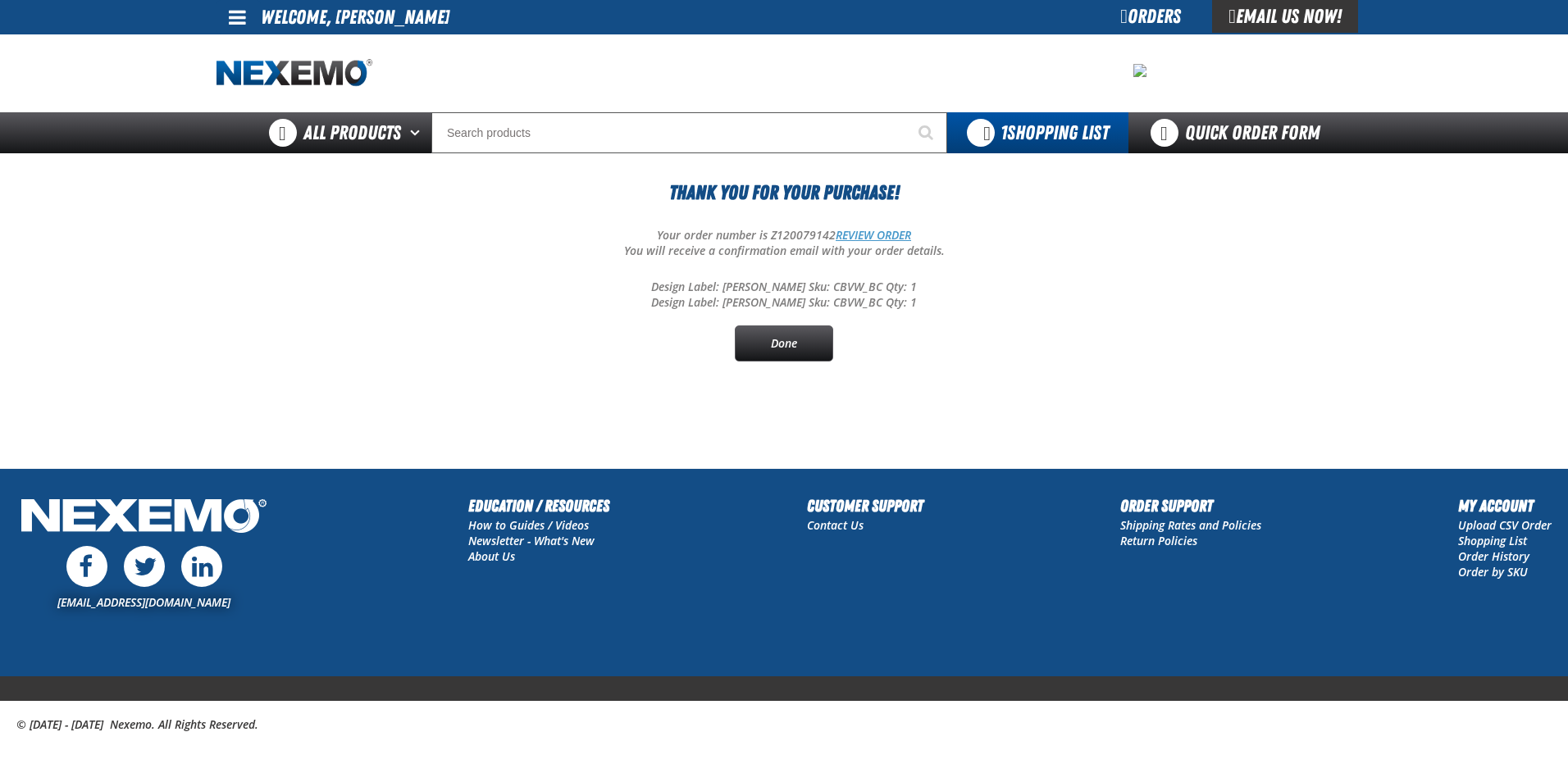
click at [896, 237] on link "REVIEW ORDER" at bounding box center [872, 235] width 75 height 16
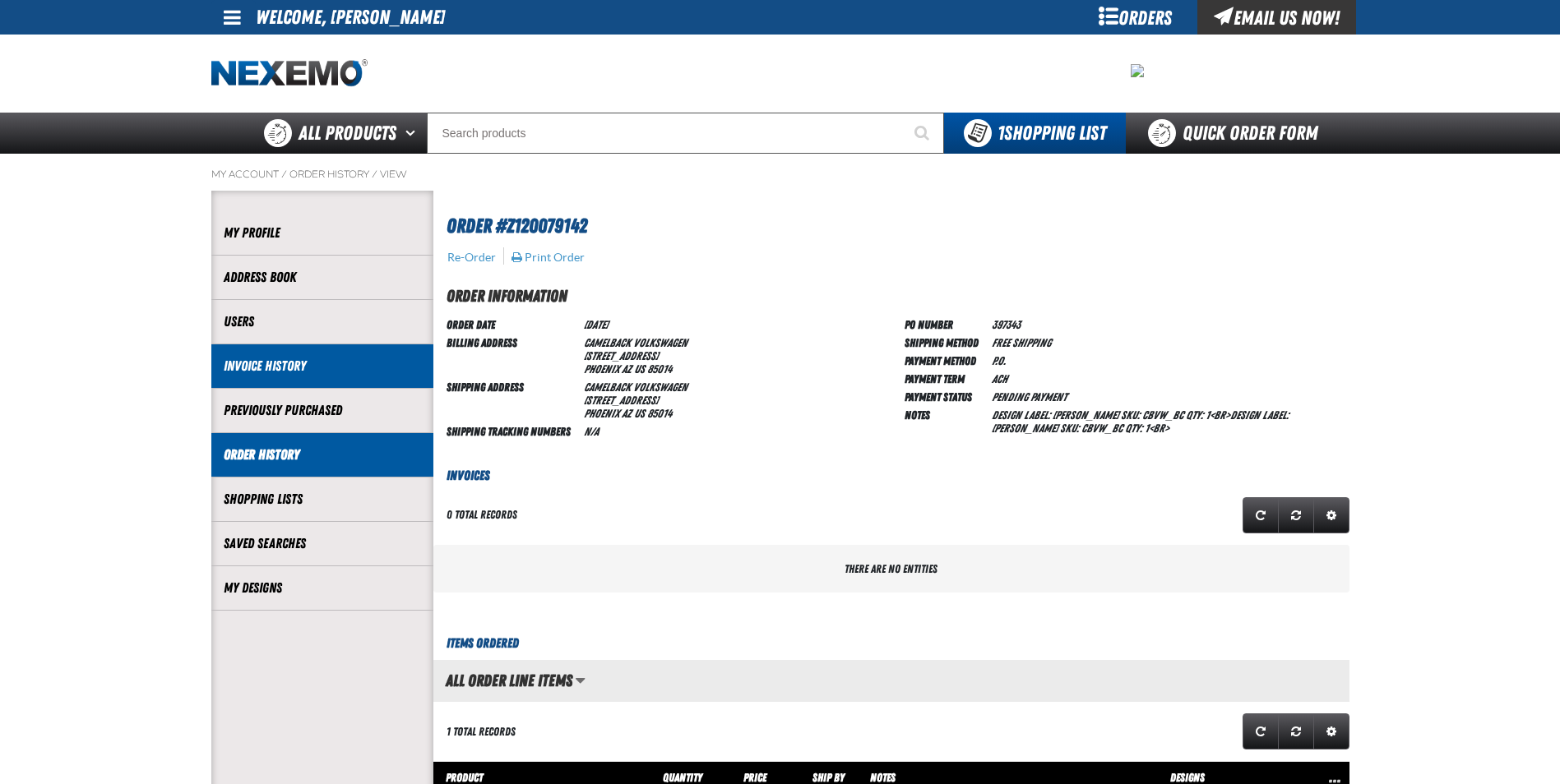
scroll to position [1, 1]
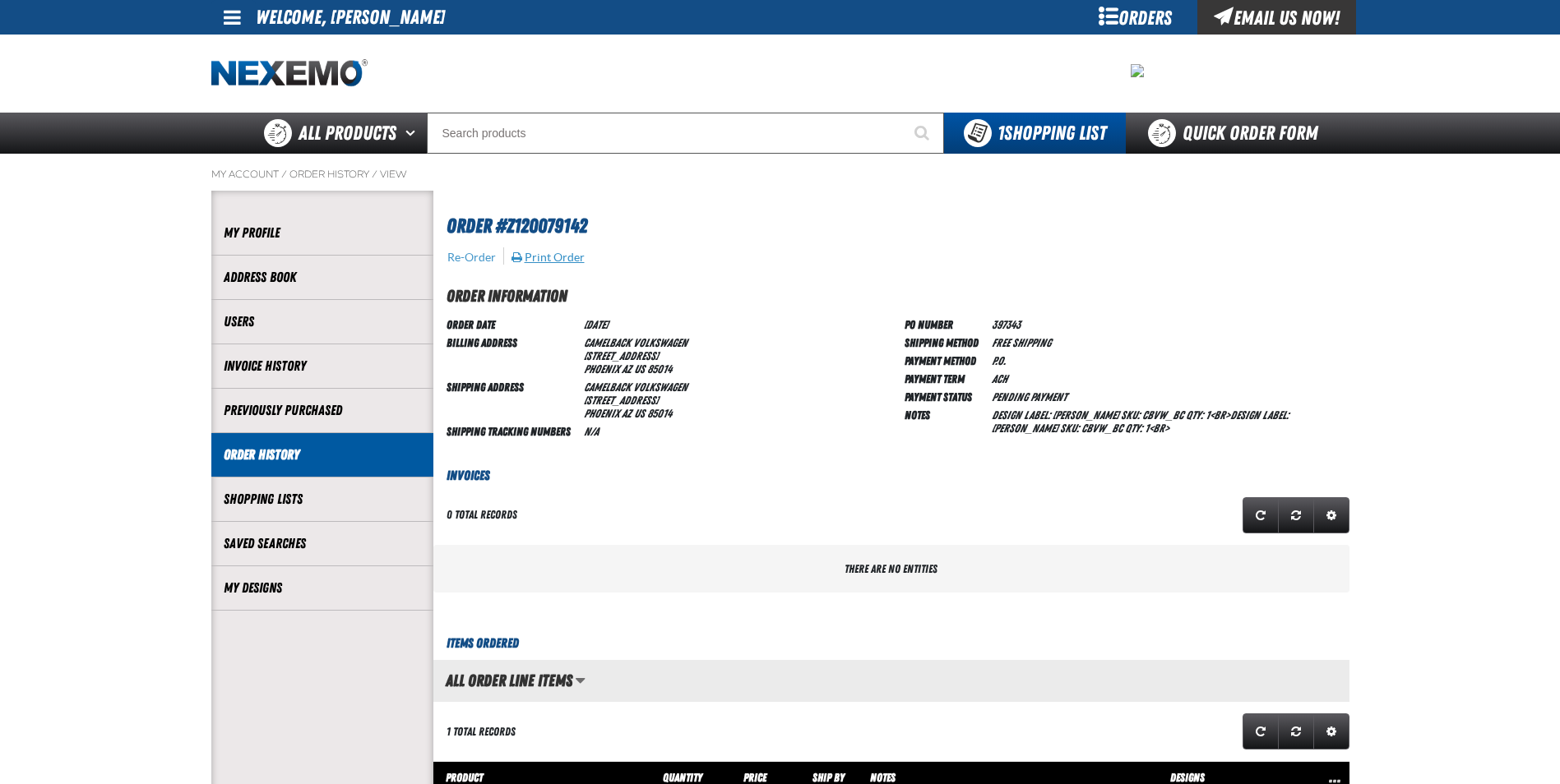
click at [546, 262] on button "Print Order" at bounding box center [548, 258] width 75 height 15
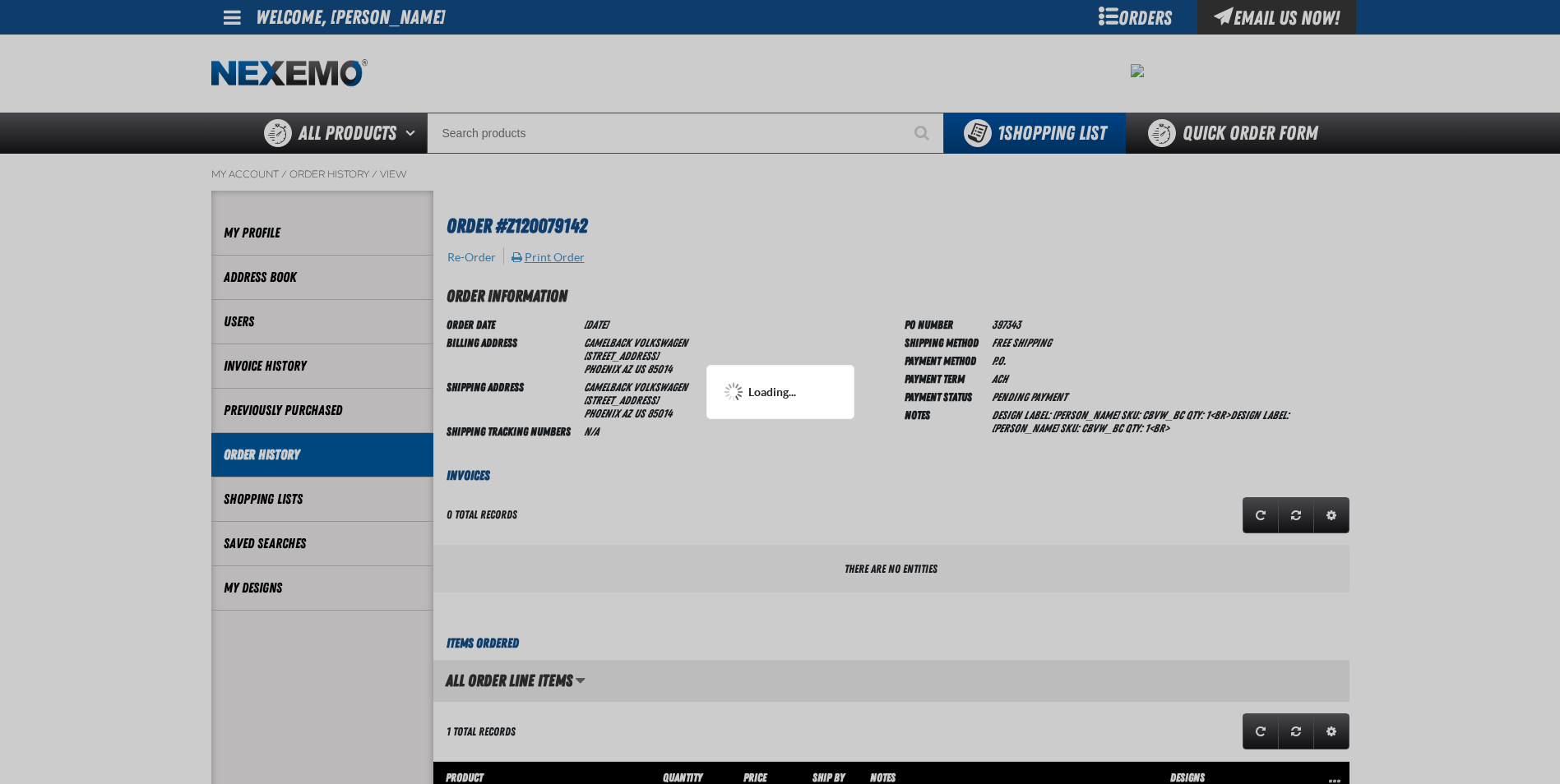
scroll to position [0, 0]
click at [1325, 310] on div at bounding box center [780, 392] width 1560 height 784
